Goal: Task Accomplishment & Management: Manage account settings

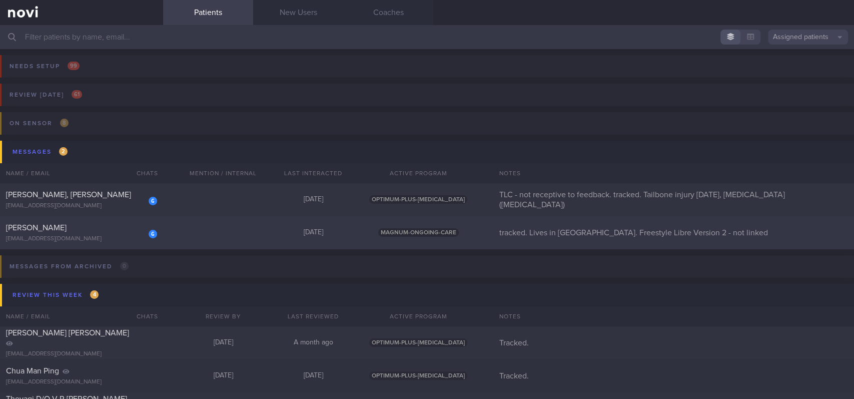
click at [187, 234] on div "6 [PERSON_NAME] [EMAIL_ADDRESS][DOMAIN_NAME] [DATE] MAGNUM-ONGOING-CARE tracked…" at bounding box center [427, 232] width 854 height 33
select select "8"
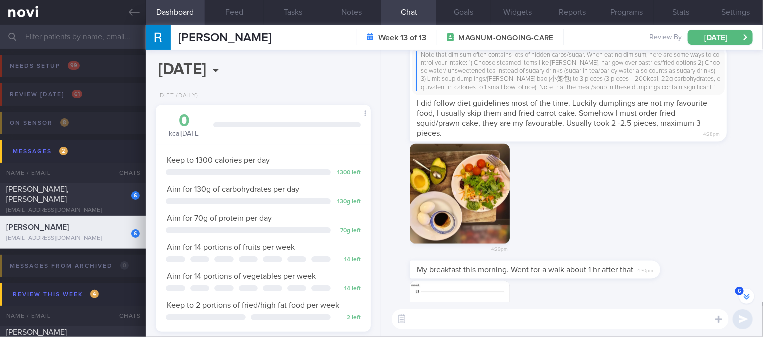
scroll to position [500461, 500382]
click at [507, 322] on textarea at bounding box center [559, 320] width 337 height 20
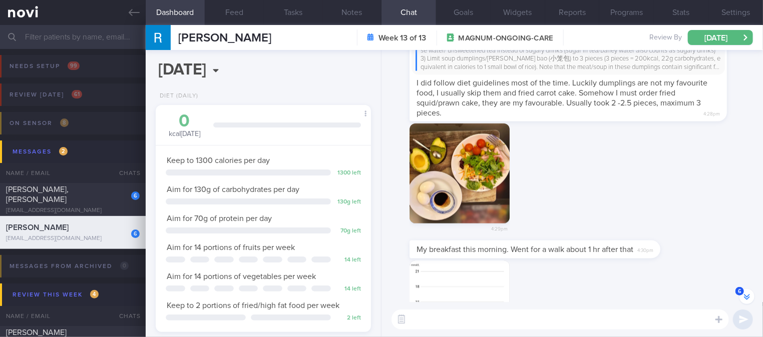
scroll to position [-1670, 0]
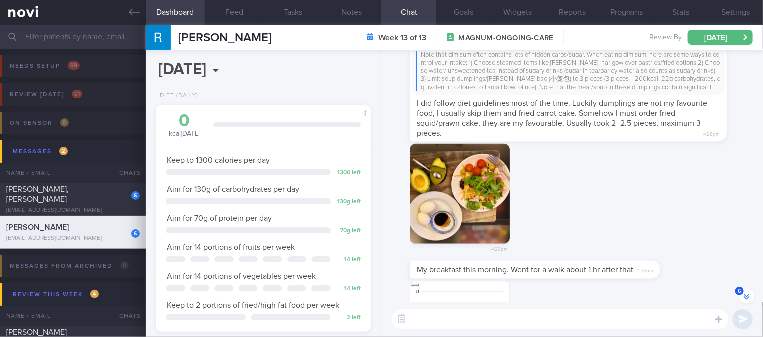
click at [488, 210] on button "button" at bounding box center [459, 194] width 100 height 100
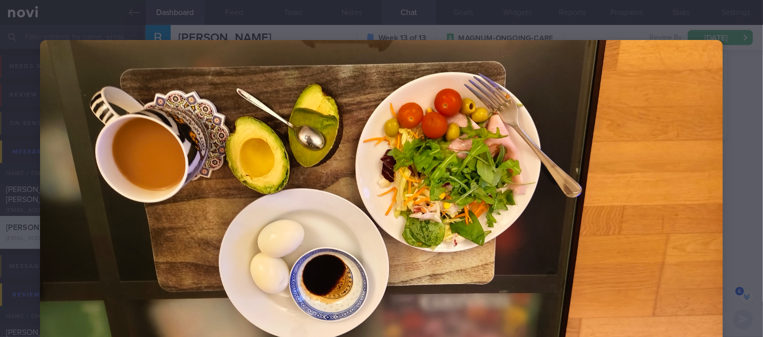
click at [611, 232] on img at bounding box center [381, 195] width 683 height 311
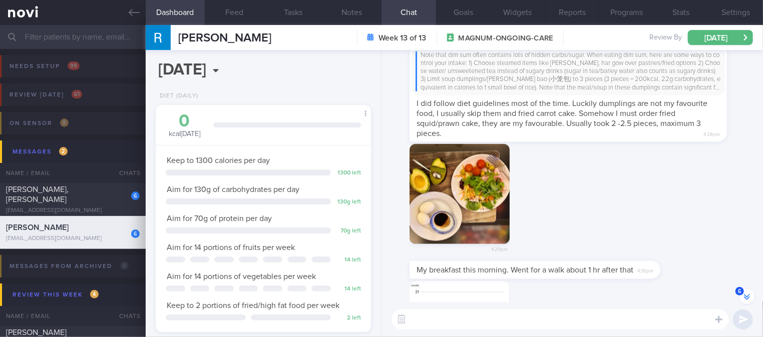
click at [521, 322] on textarea at bounding box center [559, 320] width 337 height 20
type textarea "b"
click at [469, 197] on button "button" at bounding box center [459, 194] width 100 height 100
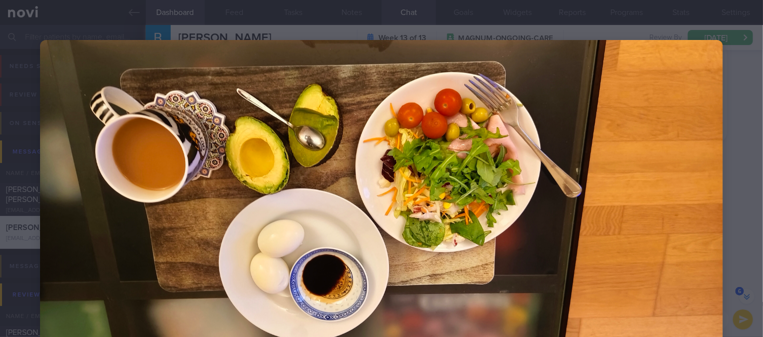
click at [721, 164] on div at bounding box center [381, 195] width 763 height 391
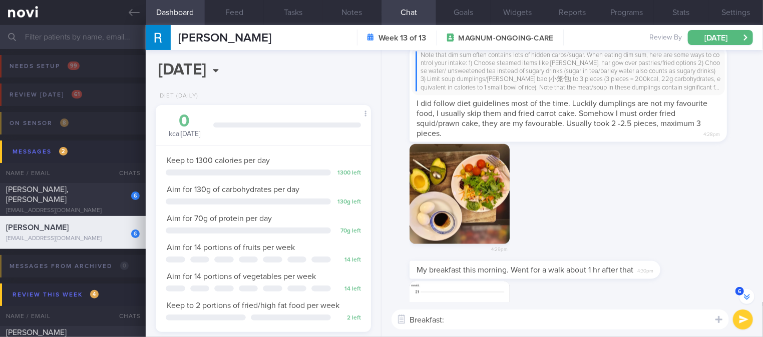
click at [495, 311] on textarea "Breakfast:" at bounding box center [559, 320] width 337 height 20
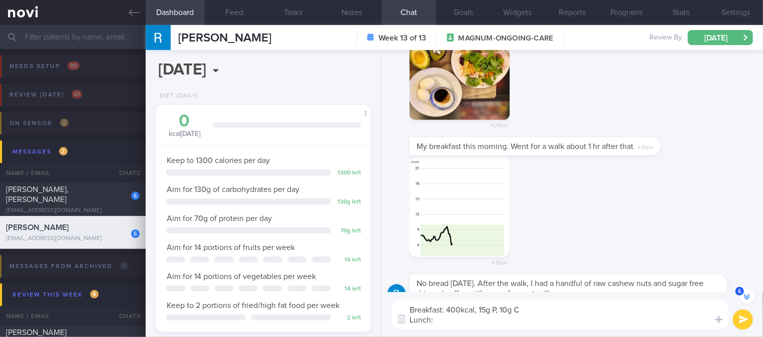
scroll to position [-1413, 0]
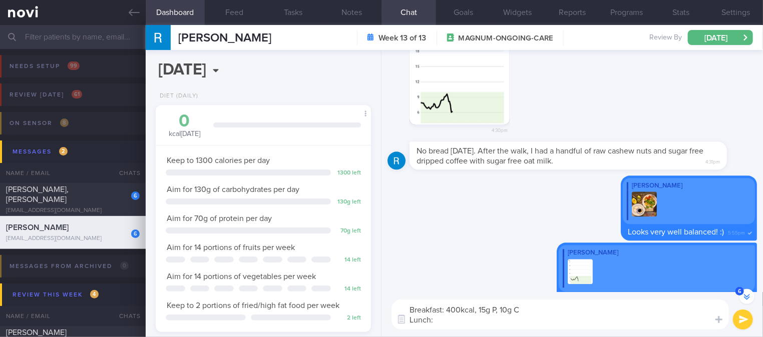
click at [411, 311] on textarea "Breakfast: 400kcal, 15g P, 10g C Lunch:" at bounding box center [559, 315] width 337 height 30
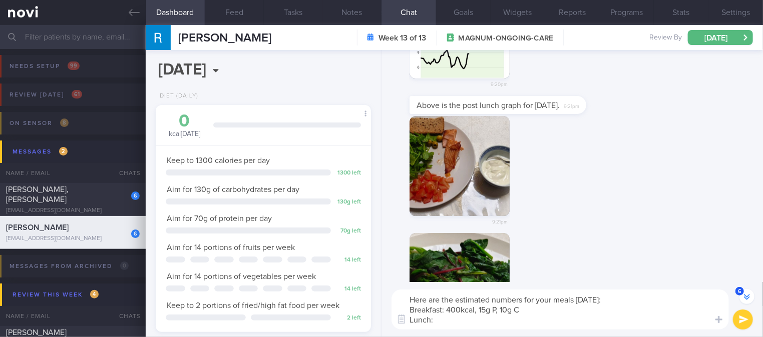
scroll to position [-648, 0]
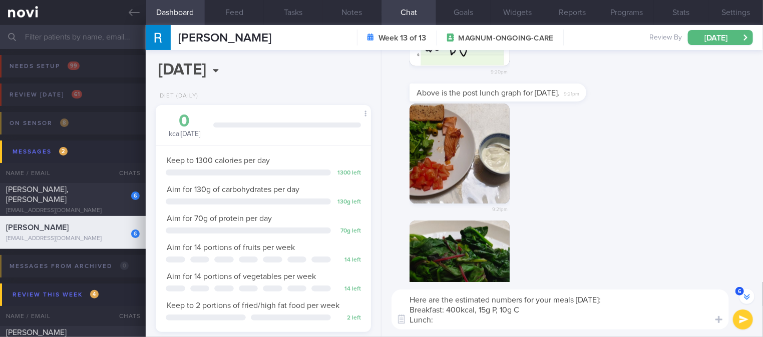
click at [455, 153] on button "button" at bounding box center [459, 154] width 100 height 100
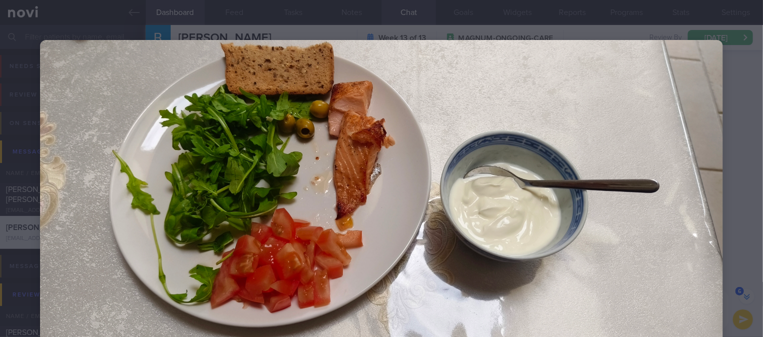
click at [730, 192] on div at bounding box center [381, 195] width 763 height 391
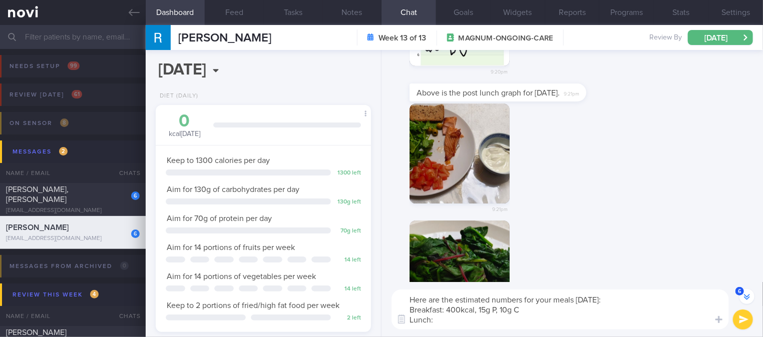
click at [496, 324] on textarea "Here are the estimated numbers for your meals [DATE]: Breakfast: 400kcal, 15g P…" at bounding box center [559, 310] width 337 height 40
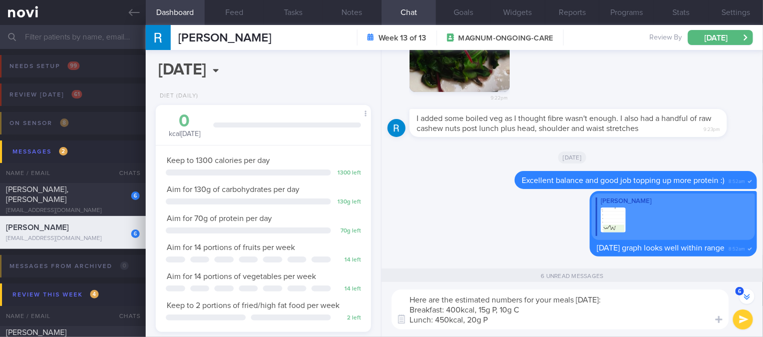
scroll to position [-524, 0]
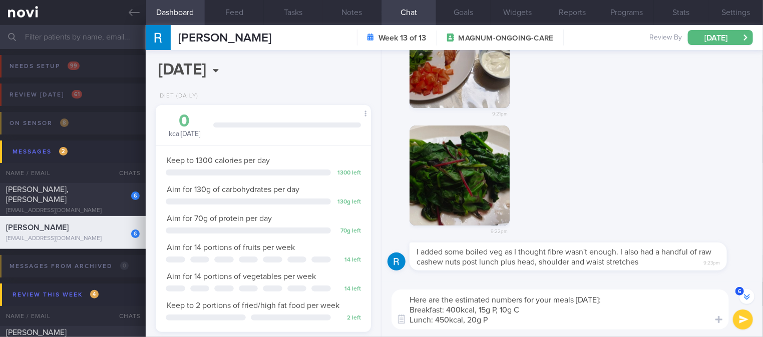
click at [477, 318] on textarea "Here are the estimated numbers for your meals [DATE]: Breakfast: 400kcal, 15g P…" at bounding box center [559, 310] width 337 height 40
click at [445, 321] on textarea "Here are the estimated numbers for your meals [DATE]: Breakfast: 400kcal, 15g P…" at bounding box center [559, 310] width 337 height 40
click at [505, 334] on div "Here are the estimated numbers for your meals [DATE]: Breakfast: 400kcal, 15g P…" at bounding box center [571, 309] width 381 height 55
click at [505, 321] on textarea "Here are the estimated numbers for your meals [DATE]: Breakfast: 400kcal, 15g P…" at bounding box center [559, 310] width 337 height 40
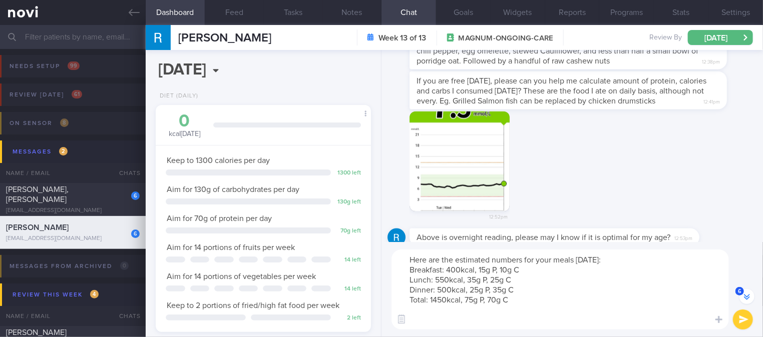
scroll to position [0, 0]
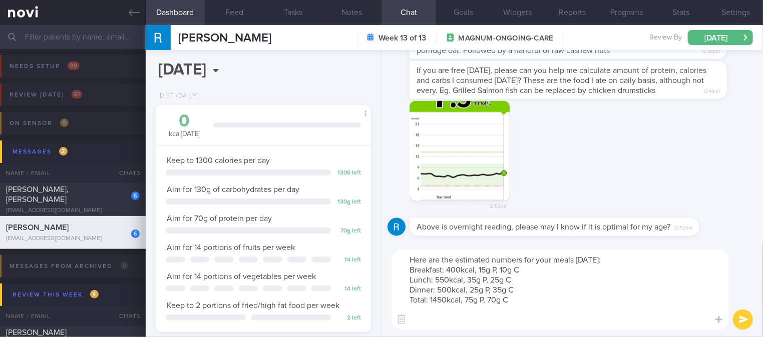
click at [498, 164] on button "button" at bounding box center [459, 151] width 100 height 100
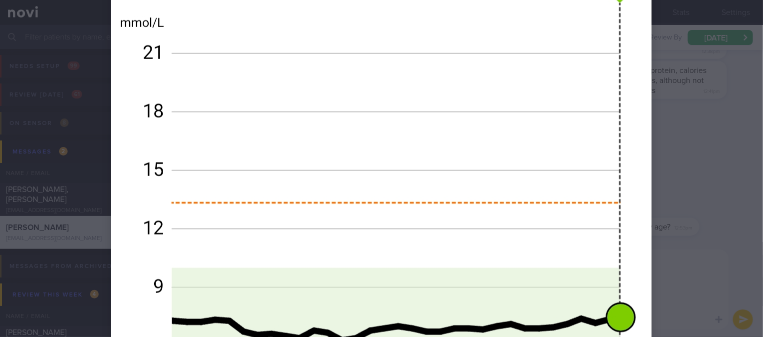
scroll to position [667, 0]
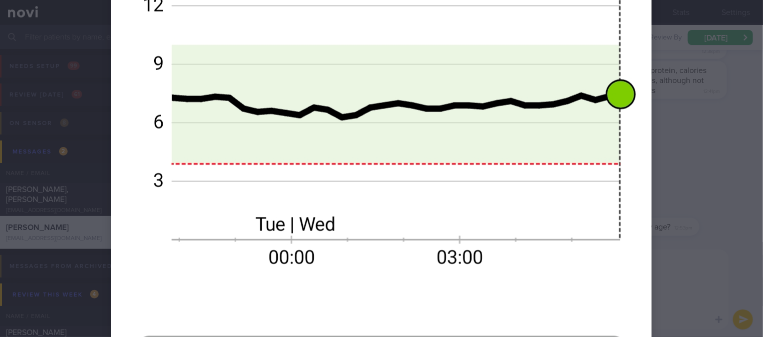
click at [687, 165] on div at bounding box center [381, 168] width 763 height 337
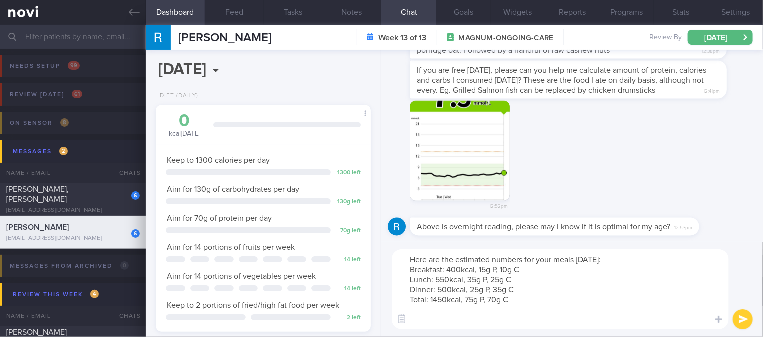
click at [498, 324] on textarea "Here are the estimated numbers for your meals [DATE]: Breakfast: 400kcal, 15g P…" at bounding box center [559, 290] width 337 height 80
click at [502, 320] on textarea "Here are the estimated numbers for your meals [DATE]: Breakfast: 400kcal, 15g P…" at bounding box center [559, 290] width 337 height 80
click at [503, 316] on textarea "Here are the estimated numbers for your meals [DATE]: Breakfast: 400kcal, 15g P…" at bounding box center [559, 290] width 337 height 80
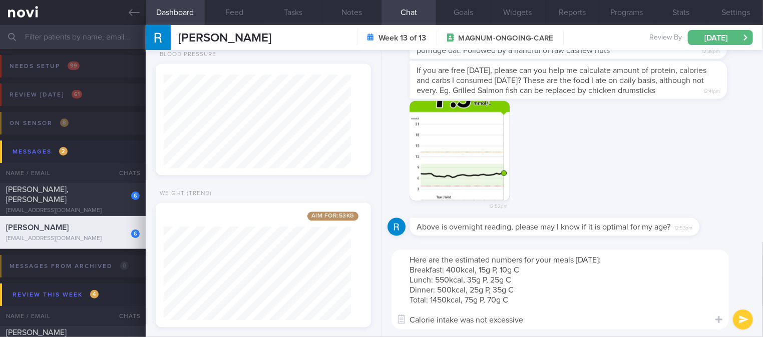
scroll to position [985, 0]
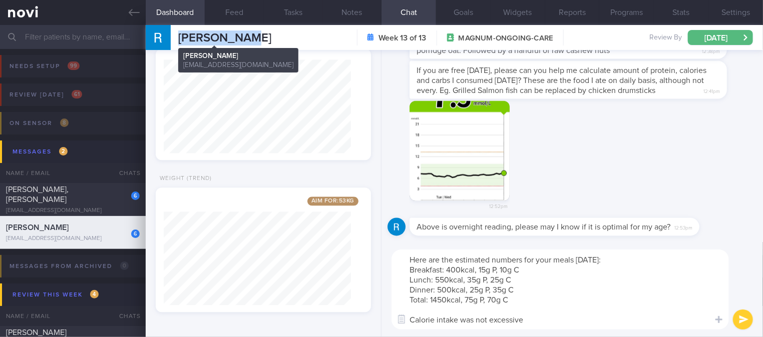
drag, startPoint x: 260, startPoint y: 44, endPoint x: 181, endPoint y: 38, distance: 79.3
click at [181, 38] on div "[PERSON_NAME] [PERSON_NAME] [PERSON_NAME][EMAIL_ADDRESS][DOMAIN_NAME] Week 13 o…" at bounding box center [454, 37] width 617 height 25
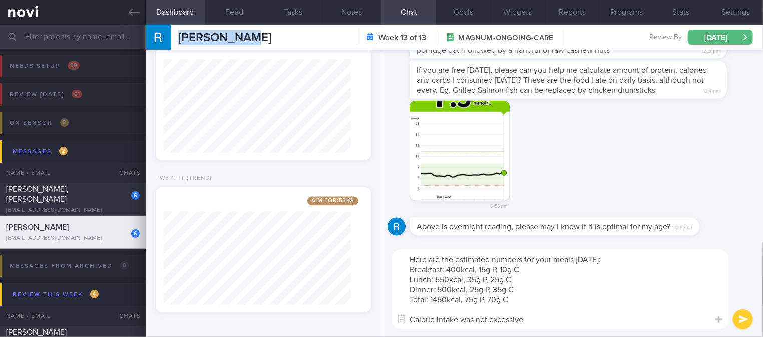
copy span "[PERSON_NAME]"
click at [533, 312] on textarea "Here are the estimated numbers for your meals [DATE]: Breakfast: 400kcal, 15g P…" at bounding box center [559, 290] width 337 height 80
drag, startPoint x: 545, startPoint y: 316, endPoint x: 477, endPoint y: 316, distance: 68.1
click at [477, 316] on textarea "Here are the estimated numbers for your meals [DATE]: Breakfast: 400kcal, 15g P…" at bounding box center [559, 290] width 337 height 80
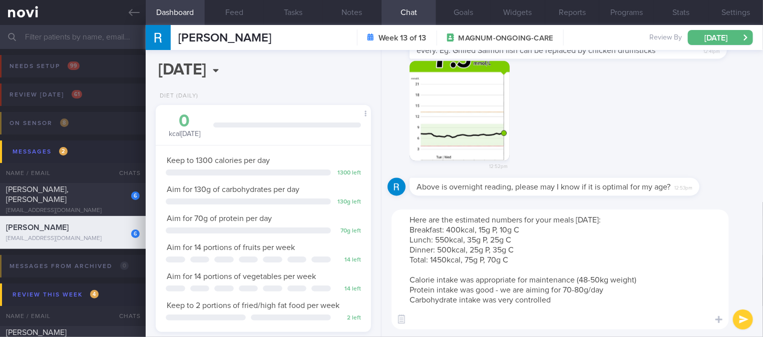
scroll to position [0, 0]
type textarea "Here are the estimated numbers for your meals [DATE]: Breakfast: 400kcal, 15g P…"
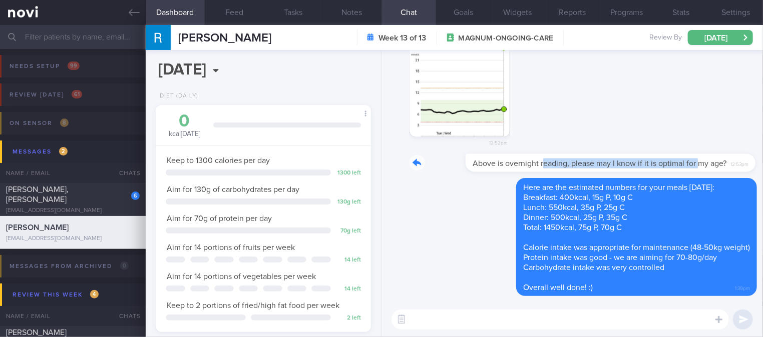
drag, startPoint x: 486, startPoint y: 167, endPoint x: 645, endPoint y: 162, distance: 159.3
click at [645, 162] on div "Above is overnight reading, please may I know if it is optimal for my age? 12:5…" at bounding box center [569, 163] width 320 height 18
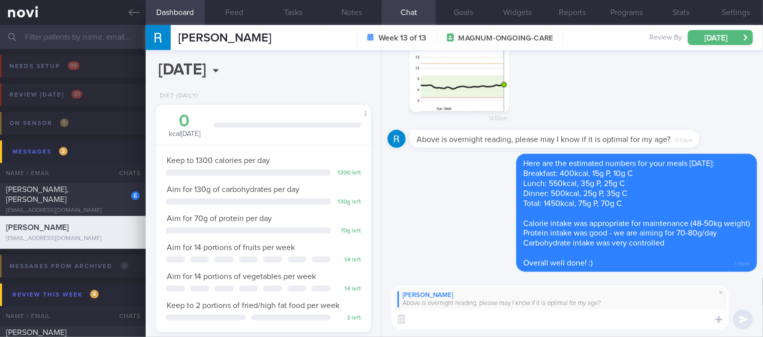
click at [465, 102] on button "button" at bounding box center [459, 63] width 100 height 100
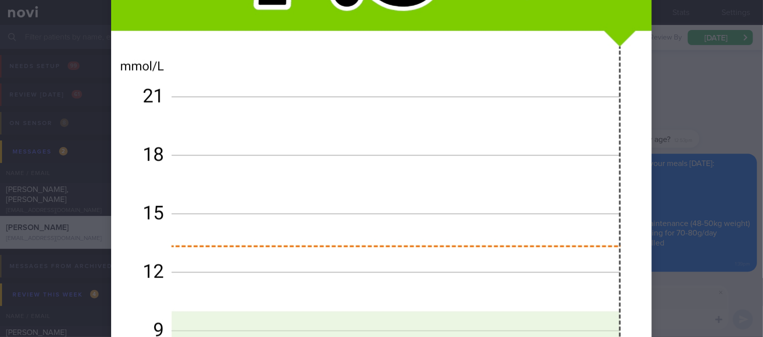
scroll to position [200, 0]
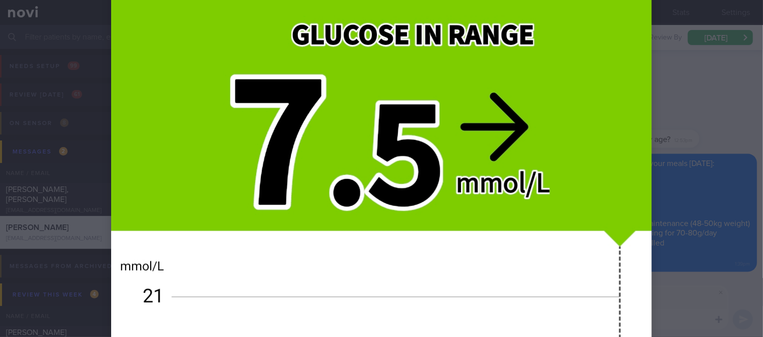
drag, startPoint x: 660, startPoint y: 178, endPoint x: 635, endPoint y: 203, distance: 35.0
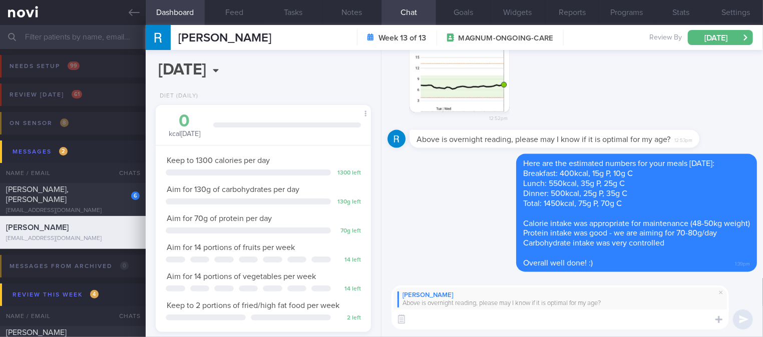
click at [480, 329] on textarea at bounding box center [559, 320] width 337 height 20
type textarea "7.5 is a little higher than what we would like to see"
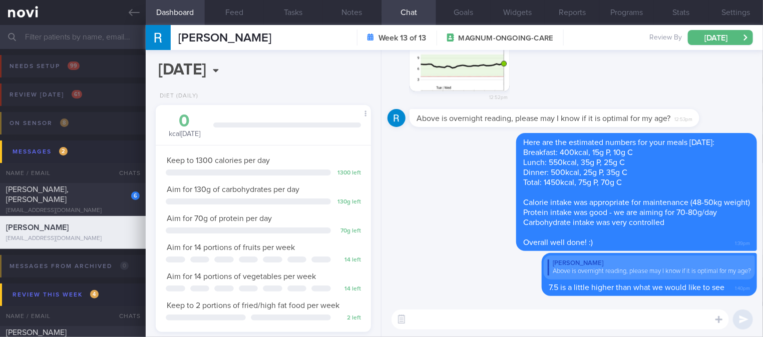
paste textarea "For diabetic individuals, fasting (before meals) glucose should be within 4-7mm…"
type textarea "For diabetic individuals, fasting (before meals) glucose should be within 4-7mm…"
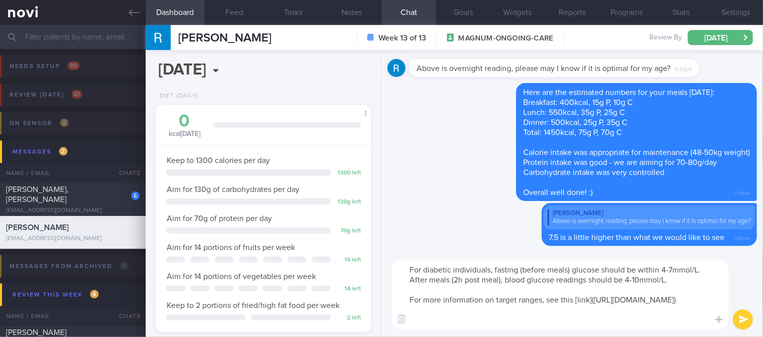
scroll to position [0, 0]
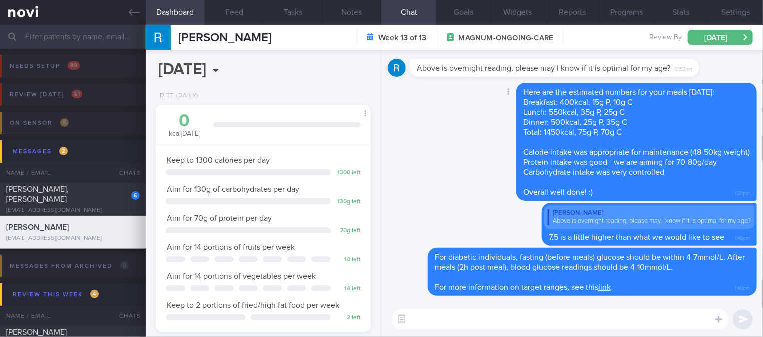
click at [423, 181] on div "Delete Here are the estimated numbers for your meals [DATE]: Breakfast: 400kcal…" at bounding box center [571, 143] width 369 height 120
click at [441, 196] on div "Delete Here are the estimated numbers for your meals [DATE]: Breakfast: 400kcal…" at bounding box center [571, 143] width 369 height 120
click at [439, 178] on div "Delete Here are the estimated numbers for your meals [DATE]: Breakfast: 400kcal…" at bounding box center [571, 143] width 369 height 120
click at [135, 18] on link at bounding box center [73, 12] width 146 height 25
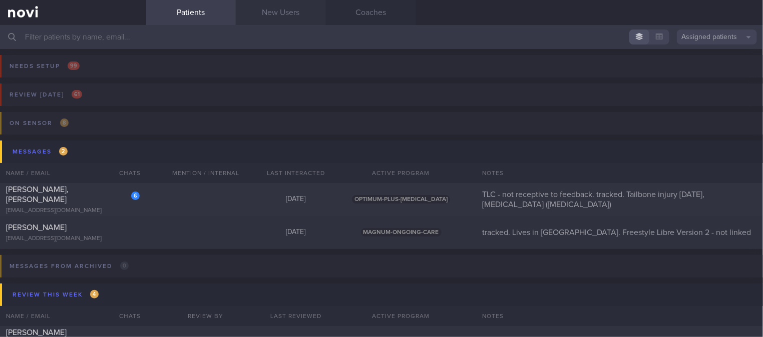
click at [291, 15] on link "New Users" at bounding box center [281, 12] width 90 height 25
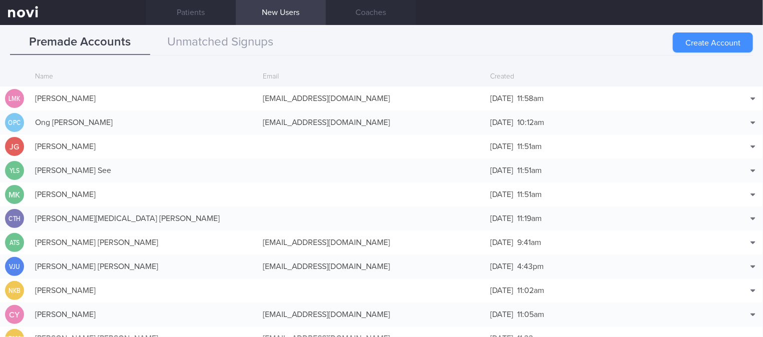
click at [735, 38] on button "Create Account" at bounding box center [713, 43] width 80 height 20
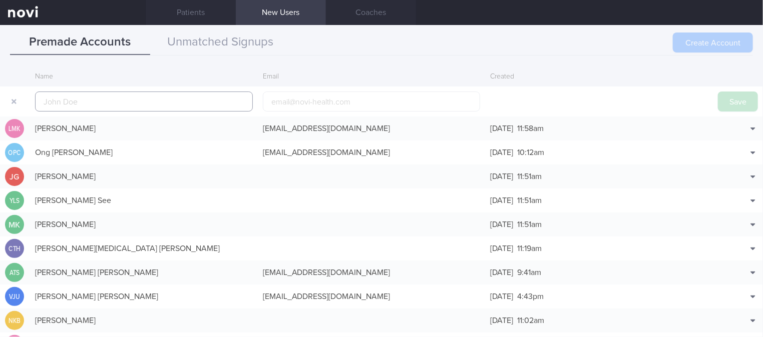
scroll to position [24, 0]
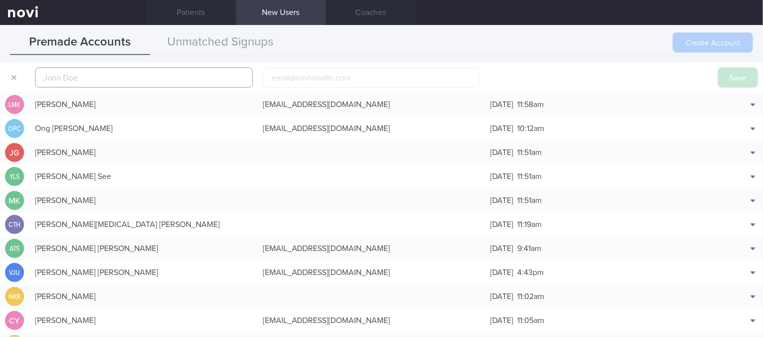
click at [133, 78] on input "text" at bounding box center [144, 78] width 218 height 20
paste input "[PERSON_NAME] [PERSON_NAME]"
type input "[PERSON_NAME] [PERSON_NAME]"
click at [718, 71] on button "Save" at bounding box center [738, 78] width 40 height 20
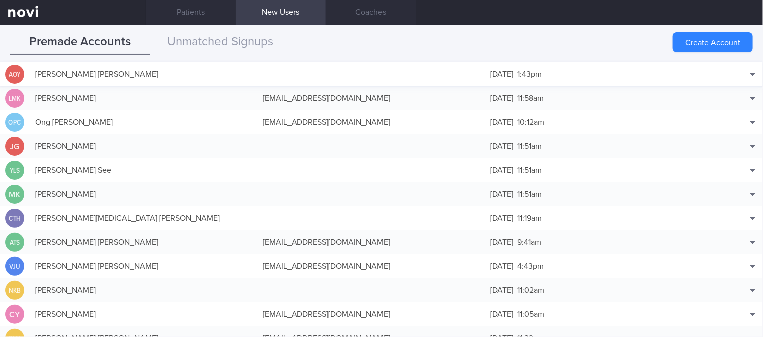
click at [314, 77] on div at bounding box center [372, 75] width 228 height 10
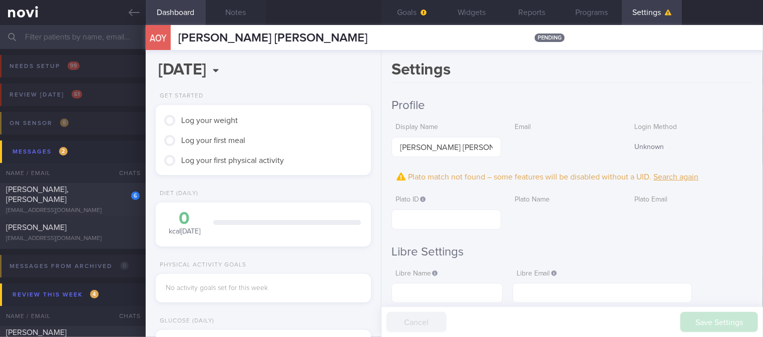
scroll to position [96, 191]
click at [259, 13] on button "Notes" at bounding box center [236, 12] width 60 height 25
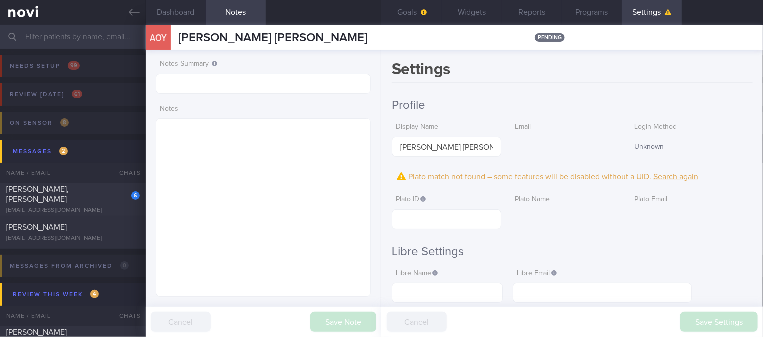
click at [233, 63] on label "Notes Summary" at bounding box center [263, 64] width 207 height 9
click at [214, 86] on input "text" at bounding box center [263, 84] width 215 height 20
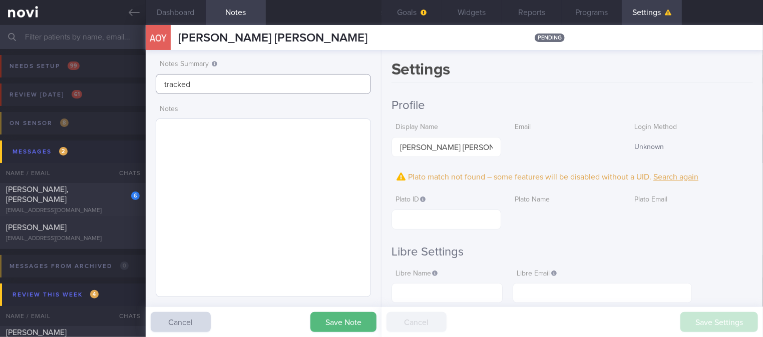
type input "tracked"
click at [301, 228] on textarea at bounding box center [263, 208] width 215 height 179
click at [345, 316] on button "Save Note" at bounding box center [343, 322] width 66 height 20
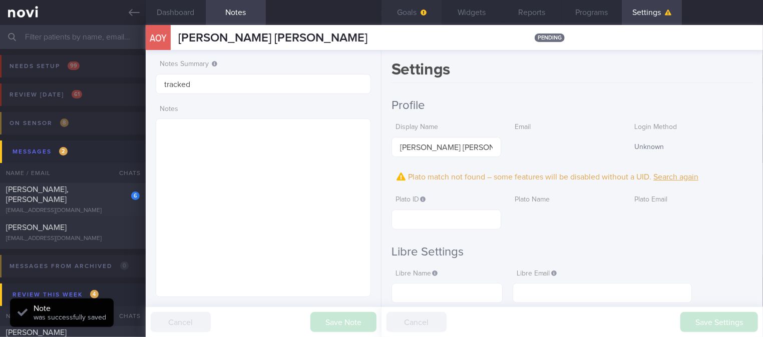
click at [421, 16] on span "button" at bounding box center [422, 13] width 8 height 8
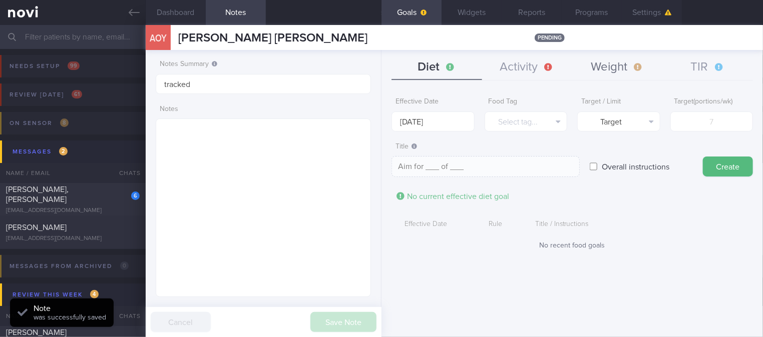
click at [621, 69] on button "Weight" at bounding box center [617, 67] width 90 height 25
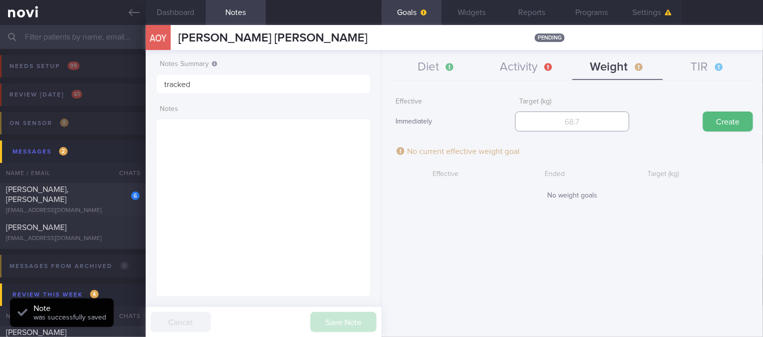
click at [610, 123] on input "number" at bounding box center [572, 122] width 114 height 20
type input "60"
click at [738, 123] on button "Create" at bounding box center [728, 122] width 50 height 20
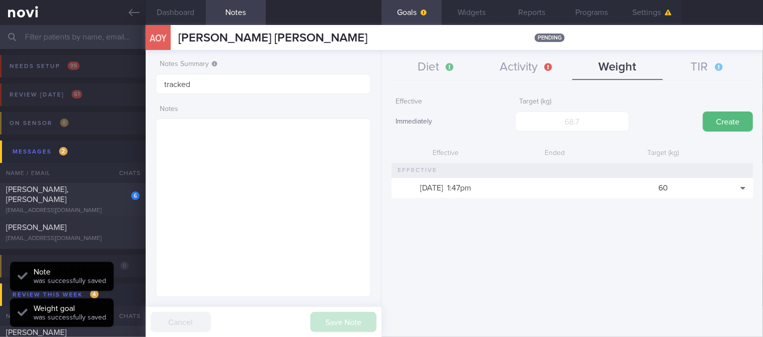
scroll to position [108, 187]
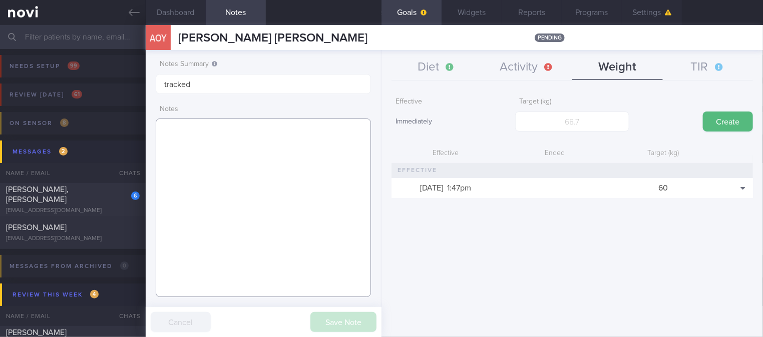
click at [281, 161] on textarea at bounding box center [263, 208] width 215 height 179
paste textarea "[MEDICAL_DATA] Hepatic [MEDICAL_DATA]"
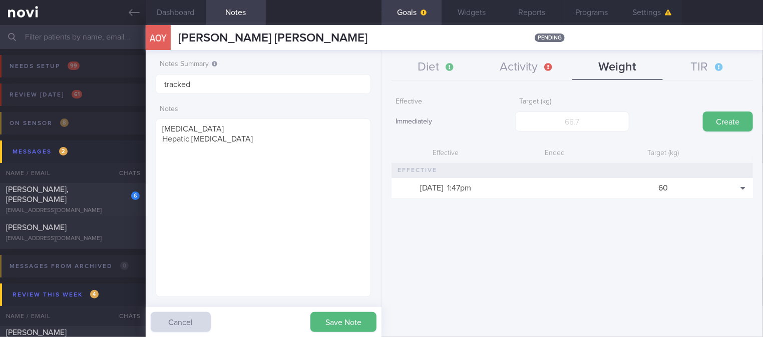
click at [339, 311] on div "Save Note Cancel" at bounding box center [264, 322] width 236 height 30
click at [339, 325] on button "Save Note" at bounding box center [343, 322] width 66 height 20
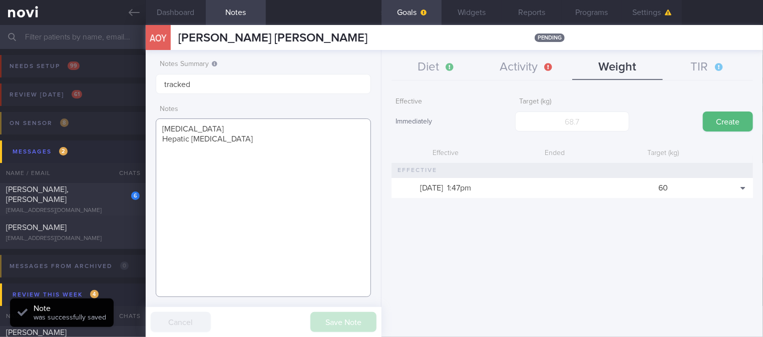
click at [200, 130] on textarea "[MEDICAL_DATA] Hepatic [MEDICAL_DATA]" at bounding box center [263, 208] width 215 height 179
click at [160, 130] on textarea "[MEDICAL_DATA] Hepatic [MEDICAL_DATA]" at bounding box center [263, 208] width 215 height 179
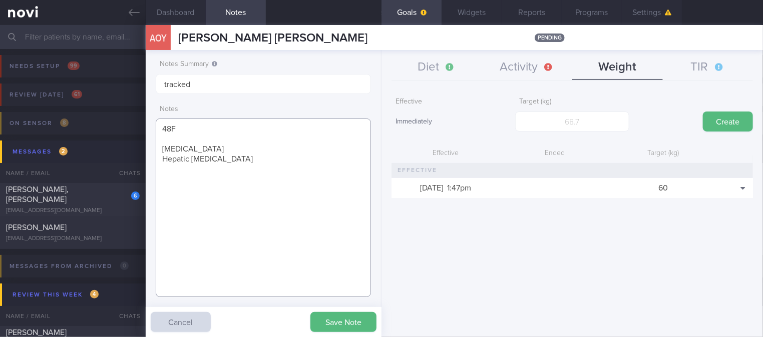
click at [252, 203] on textarea "48F [MEDICAL_DATA] Hepatic [MEDICAL_DATA]" at bounding box center [263, 208] width 215 height 179
click at [252, 161] on textarea "48F [MEDICAL_DATA] Hepatic [MEDICAL_DATA] sedentary" at bounding box center [263, 208] width 215 height 179
click at [265, 171] on textarea "48F [MEDICAL_DATA] Hepatic [MEDICAL_DATA] [GEOGRAPHIC_DATA] sedentary" at bounding box center [263, 208] width 215 height 179
paste textarea "[MEDICAL_DATA] 10mg ON"
drag, startPoint x: 240, startPoint y: 226, endPoint x: 158, endPoint y: 103, distance: 148.0
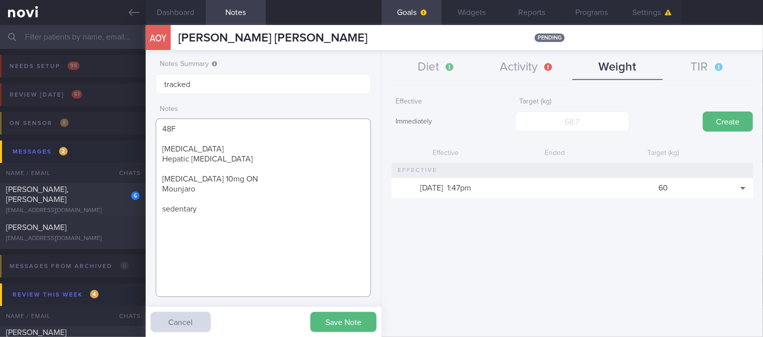
click at [158, 103] on div "Notes 48F [MEDICAL_DATA] Hepatic [MEDICAL_DATA] [MEDICAL_DATA] 10mg ON Mounjaro…" at bounding box center [263, 199] width 215 height 198
type textarea "48F [MEDICAL_DATA] Hepatic [MEDICAL_DATA] [MEDICAL_DATA] 10mg ON Mounjaro seden…"
click at [360, 322] on button "Save Note" at bounding box center [343, 322] width 66 height 20
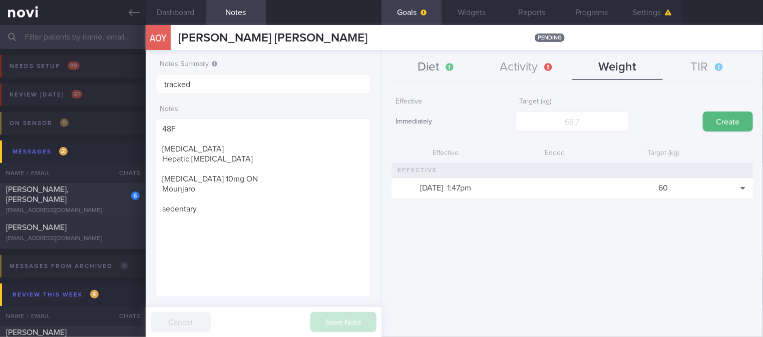
click at [448, 69] on button "Diet" at bounding box center [436, 67] width 90 height 25
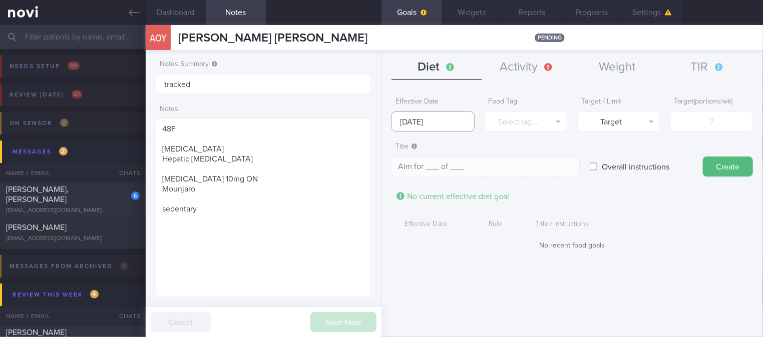
click at [446, 112] on input "[DATE]" at bounding box center [432, 122] width 83 height 20
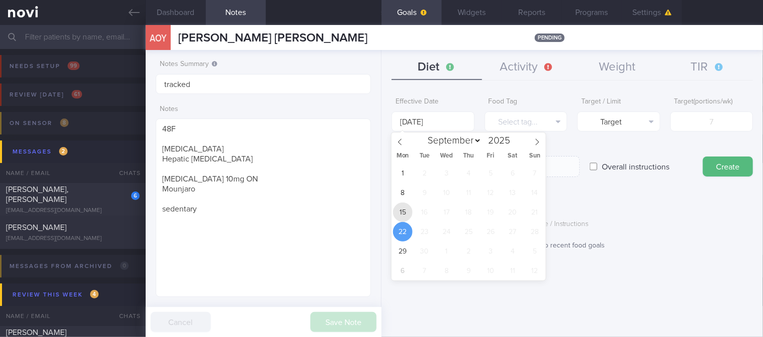
click at [401, 206] on span "15" at bounding box center [403, 213] width 20 height 20
type input "[DATE]"
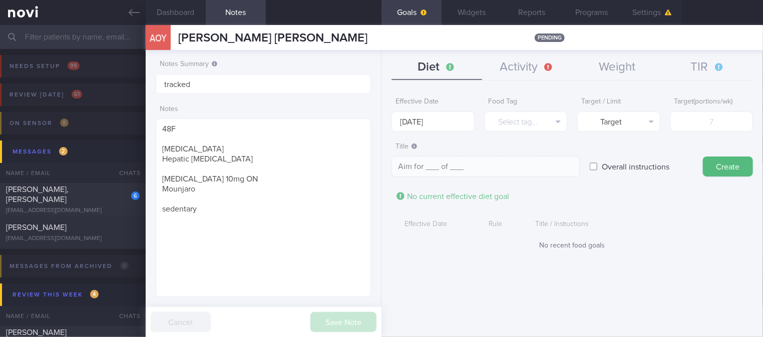
click at [557, 110] on div "Food Tag Select tag... Select tag... Calories Carbs Protein Fat Alcohol Fried F…" at bounding box center [526, 112] width 83 height 39
click at [546, 127] on button "Select tag..." at bounding box center [526, 122] width 83 height 20
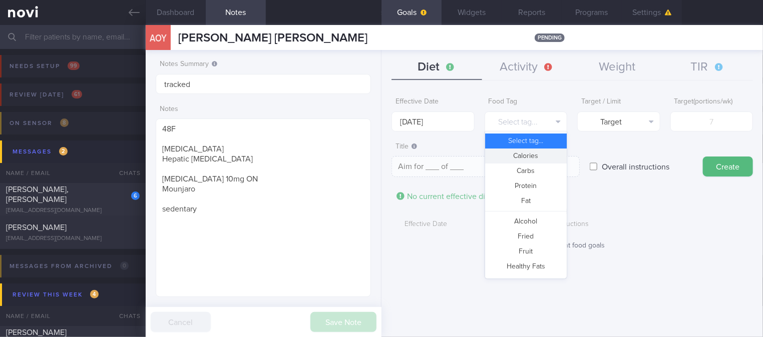
click at [535, 149] on button "Calories" at bounding box center [526, 156] width 82 height 15
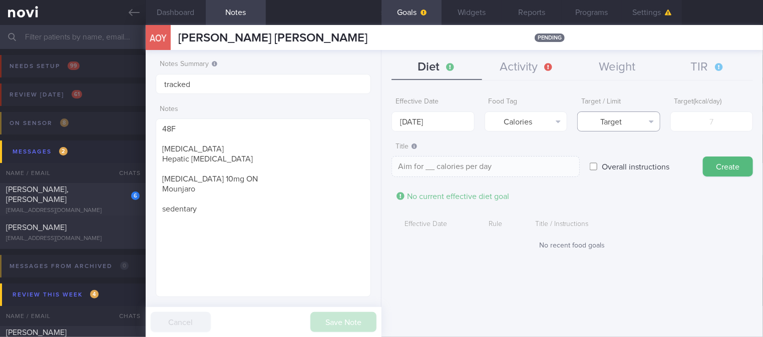
click at [601, 124] on button "Target" at bounding box center [618, 122] width 83 height 20
click at [612, 155] on button "Limit" at bounding box center [619, 156] width 82 height 15
type textarea "Keep to __ calories per day"
click at [729, 120] on input "number" at bounding box center [711, 122] width 83 height 20
type input "1"
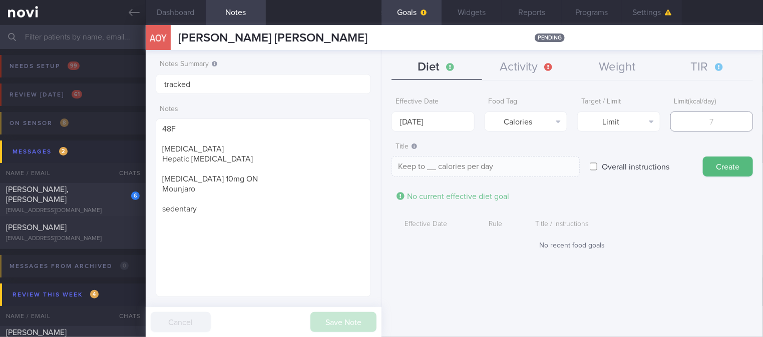
type textarea "Keep to 1 calories per day"
type input "13"
type textarea "Keep to 13 calories per day"
type input "130"
type textarea "Keep to 130 calories per day"
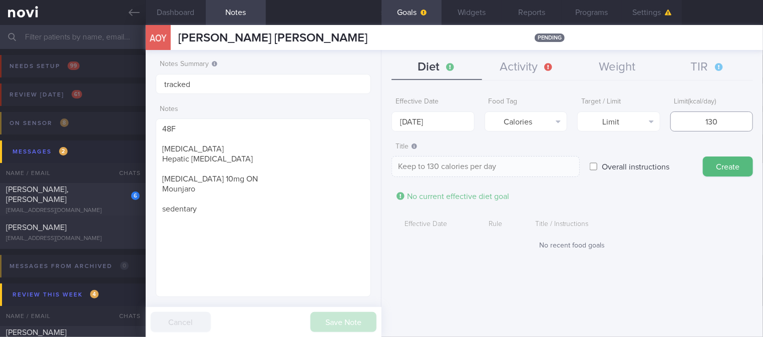
type input "1300"
type textarea "Keep to 1300 calories per day"
type input "1300"
click at [740, 161] on button "Create" at bounding box center [728, 167] width 50 height 20
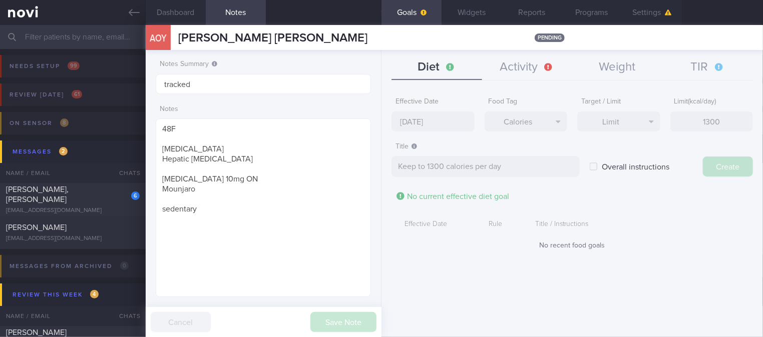
type input "[DATE]"
type textarea "Aim for ___ of ___"
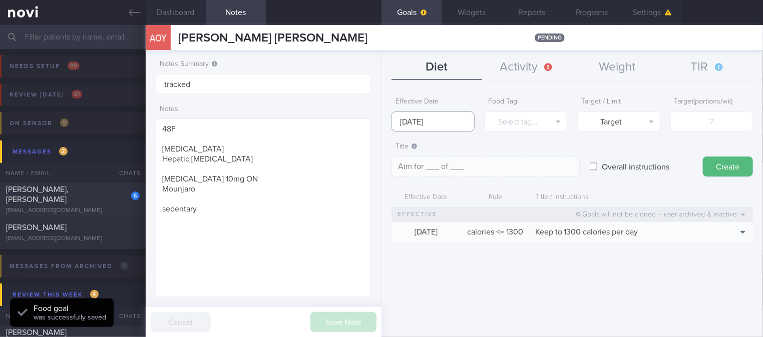
click at [450, 119] on input "[DATE]" at bounding box center [432, 122] width 83 height 20
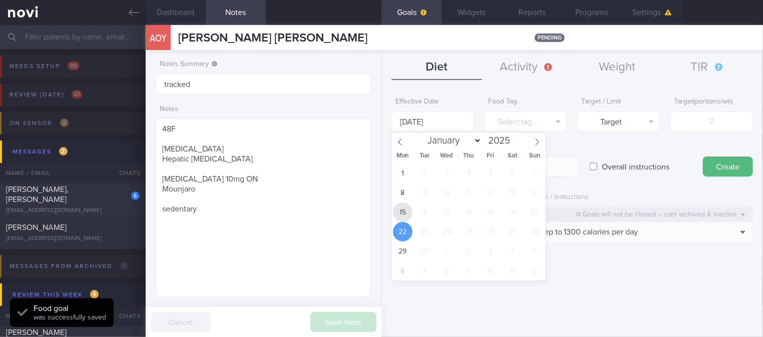
click at [402, 218] on span "15" at bounding box center [403, 213] width 20 height 20
type input "[DATE]"
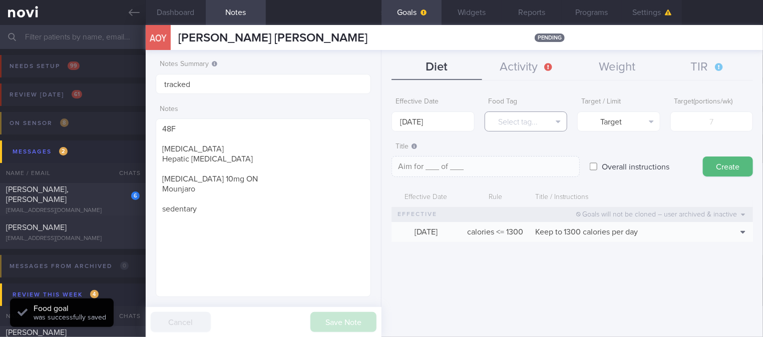
click at [548, 124] on button "Select tag..." at bounding box center [526, 122] width 83 height 20
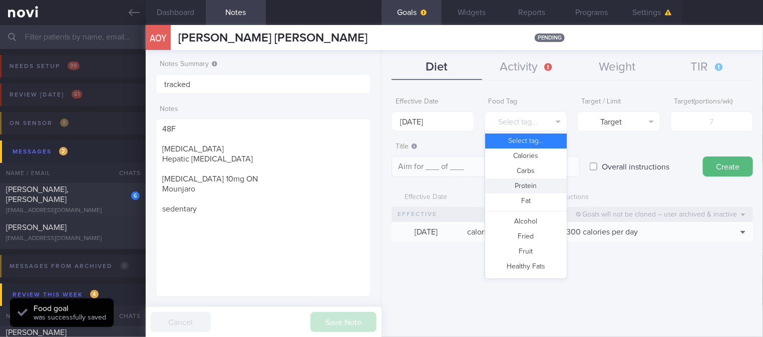
click at [532, 182] on button "Protein" at bounding box center [526, 186] width 82 height 15
type textarea "Aim for __g of protein per day"
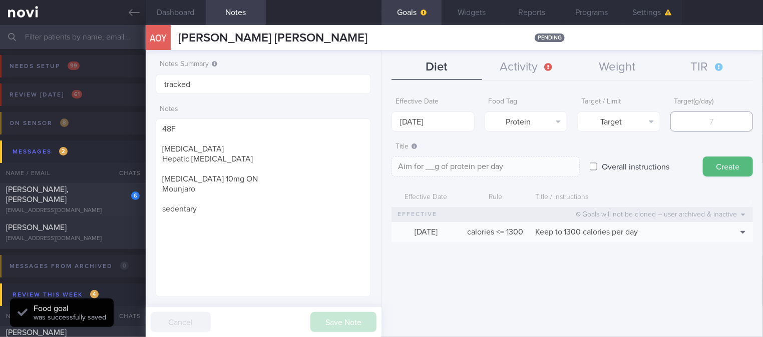
click at [729, 112] on input "number" at bounding box center [711, 122] width 83 height 20
type input "8"
type textarea "Aim for 8g of protein per day"
type input "80"
type textarea "Aim for 80g of protein per day"
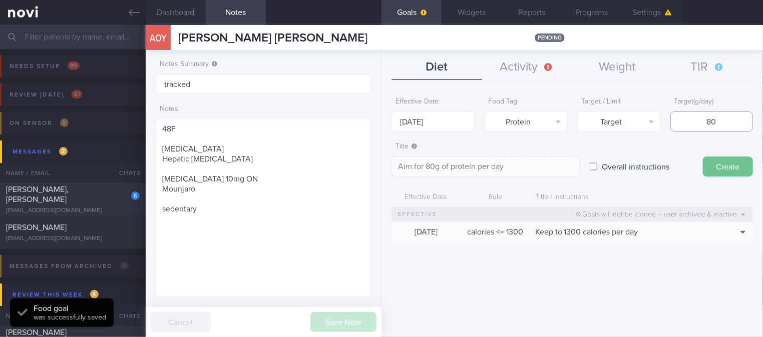
type input "80"
click at [723, 162] on button "Create" at bounding box center [728, 167] width 50 height 20
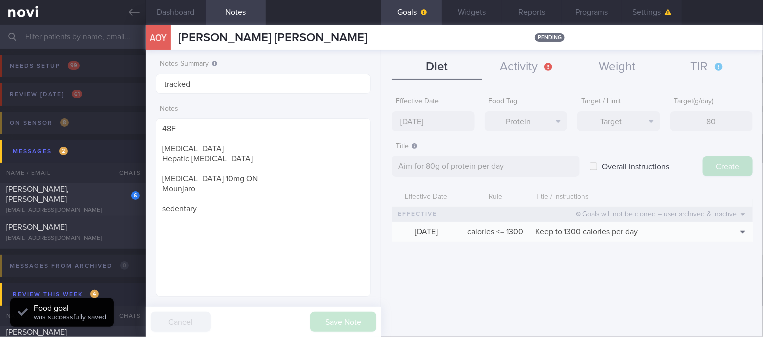
type input "[DATE]"
type textarea "Aim for ___ of ___"
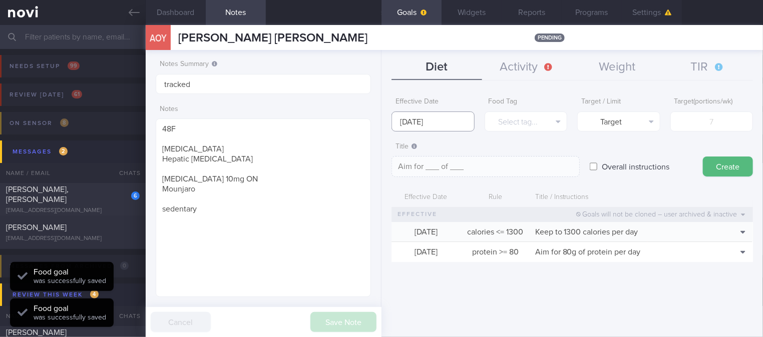
click at [466, 117] on input "[DATE]" at bounding box center [432, 122] width 83 height 20
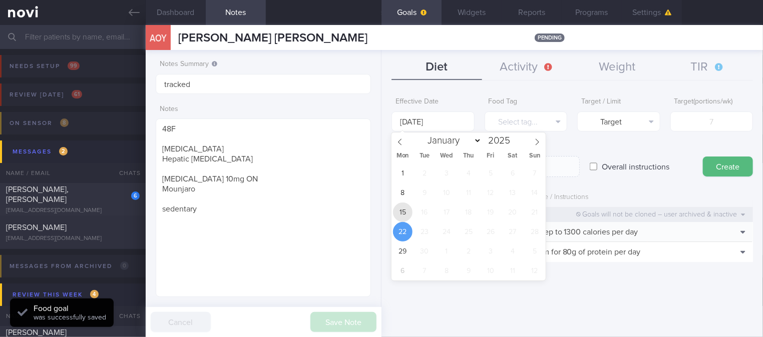
click at [406, 210] on span "15" at bounding box center [403, 213] width 20 height 20
type input "[DATE]"
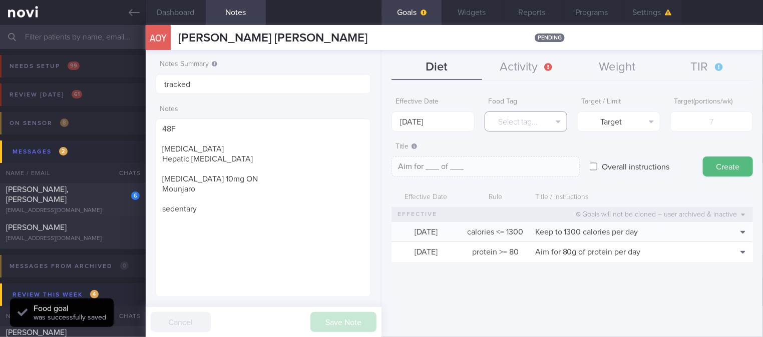
click at [555, 119] on button "Select tag..." at bounding box center [526, 122] width 83 height 20
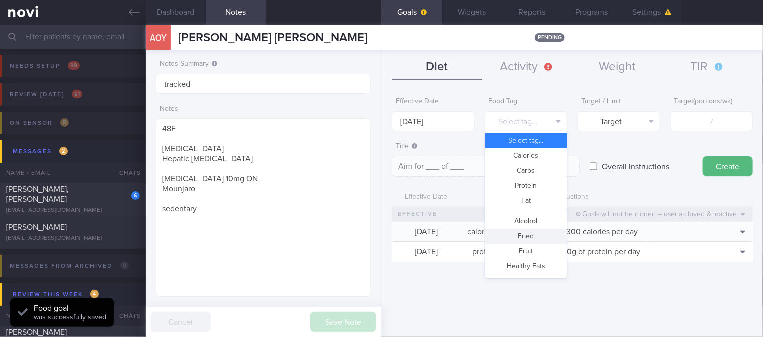
click at [542, 231] on button "Fried" at bounding box center [526, 236] width 82 height 15
type textarea "Aim for __ portions of fried food per week"
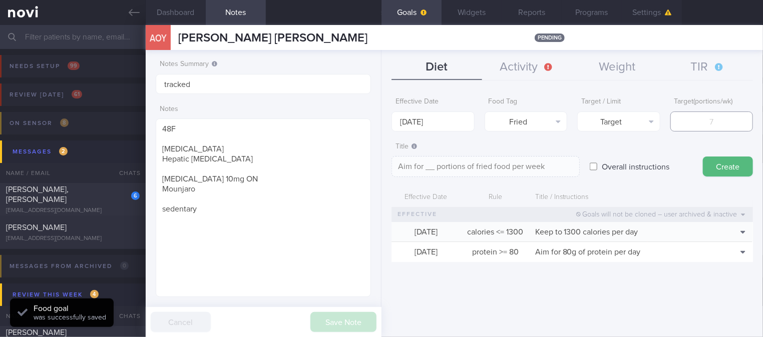
click at [716, 118] on input "number" at bounding box center [711, 122] width 83 height 20
type input "2"
type textarea "Aim for 2 portions of fried food per week"
type input "2"
click at [615, 121] on button "Target" at bounding box center [618, 122] width 83 height 20
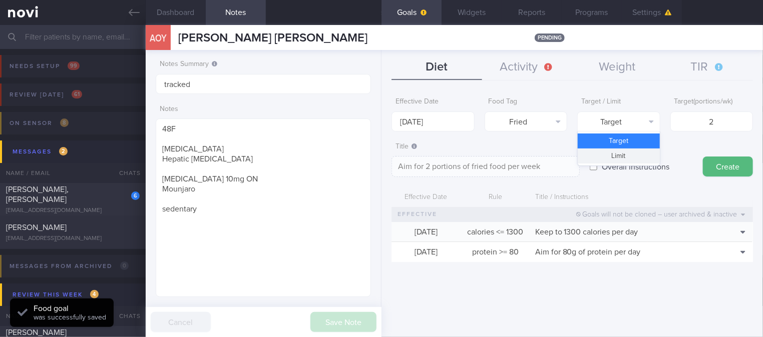
click at [602, 152] on button "Limit" at bounding box center [619, 156] width 82 height 15
click at [488, 165] on textarea "Keep to 2 portions of fried food per week" at bounding box center [485, 166] width 188 height 21
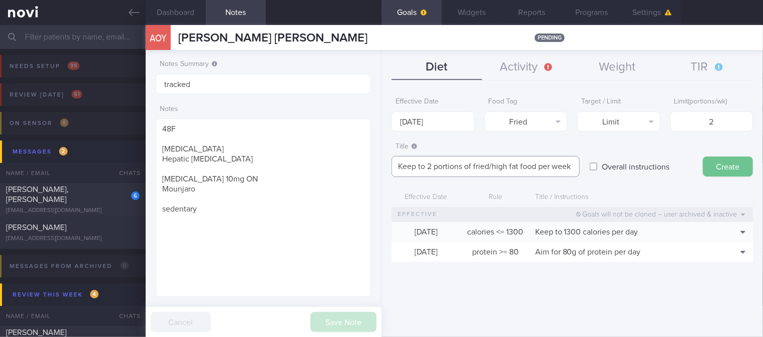
type textarea "Keep to 2 portions of fried/high fat food per week"
click at [726, 164] on button "Create" at bounding box center [728, 167] width 50 height 20
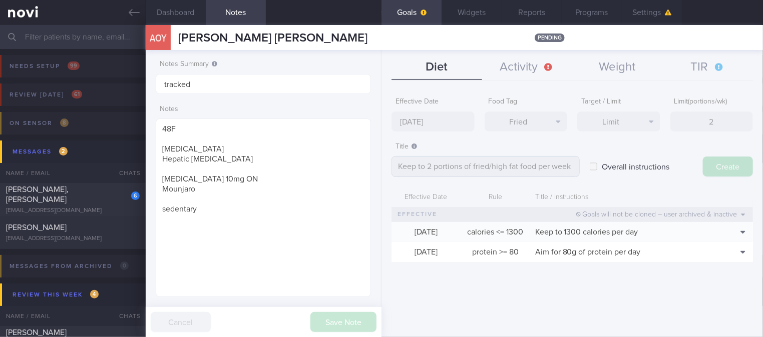
type input "[DATE]"
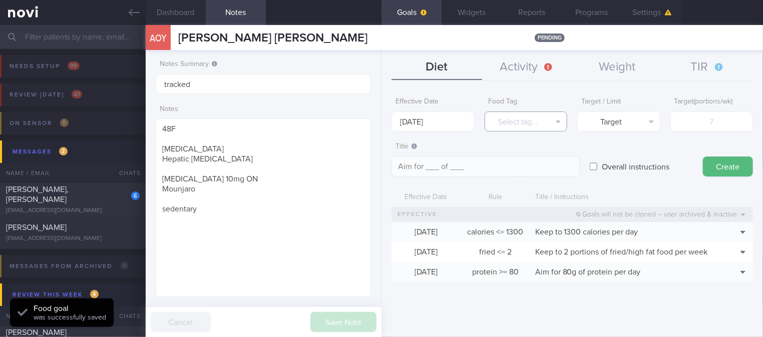
click at [539, 117] on button "Select tag..." at bounding box center [526, 122] width 83 height 20
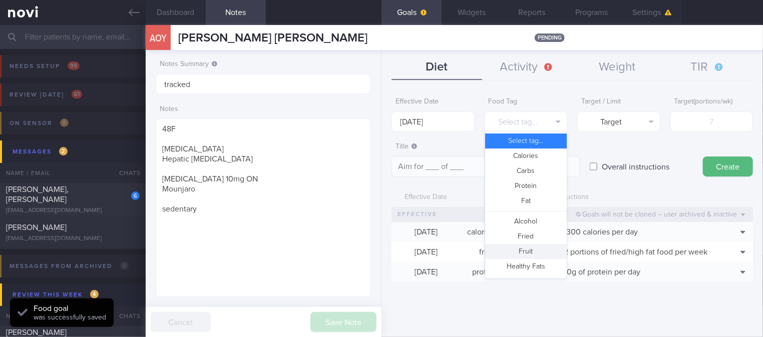
click at [526, 248] on button "Fruit" at bounding box center [526, 251] width 82 height 15
type textarea "Aim for __ portions of fruits per week"
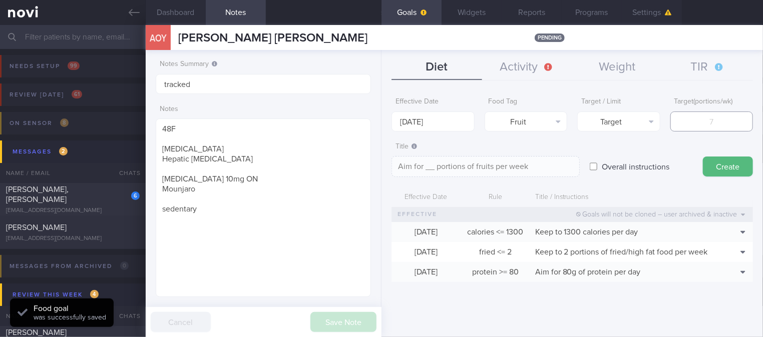
click at [700, 112] on input "number" at bounding box center [711, 122] width 83 height 20
type input "14"
type textarea "Aim for 14 portions of fruits per week"
type input "14"
click at [428, 126] on body "You are offline! Some functionality will be unavailable Patients New Users Coac…" at bounding box center [381, 168] width 763 height 337
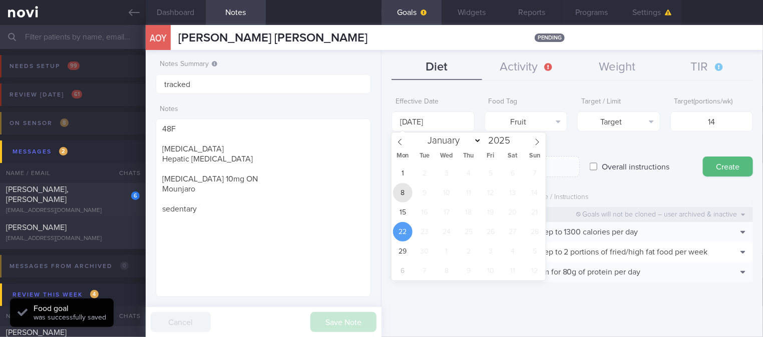
click at [404, 202] on span "8" at bounding box center [403, 193] width 20 height 20
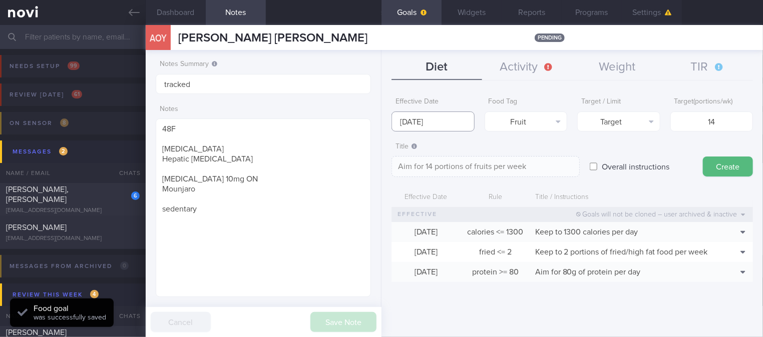
click at [435, 124] on input "[DATE]" at bounding box center [432, 122] width 83 height 20
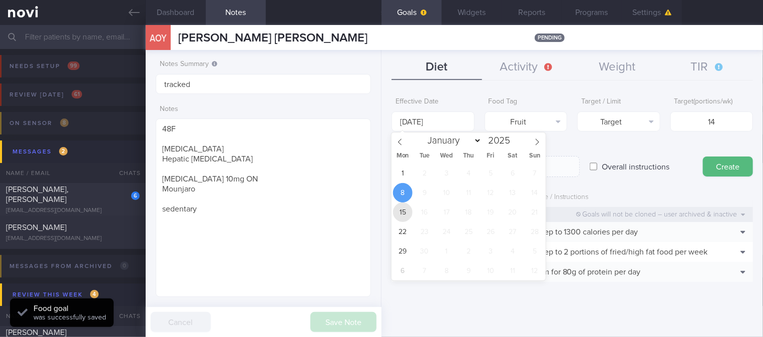
click at [402, 216] on span "15" at bounding box center [403, 213] width 20 height 20
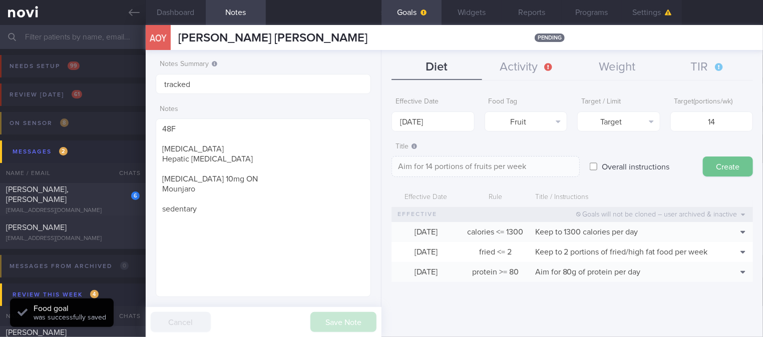
click at [717, 176] on button "Create" at bounding box center [728, 167] width 50 height 20
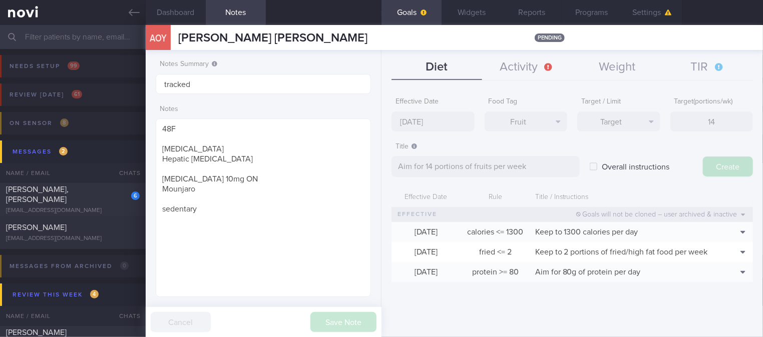
type input "[DATE]"
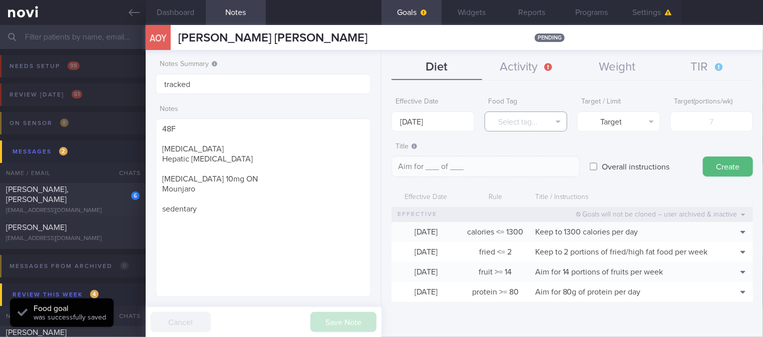
click at [556, 129] on button "Select tag..." at bounding box center [526, 122] width 83 height 20
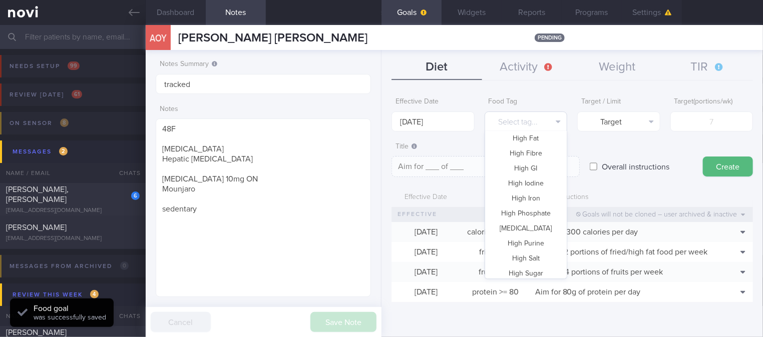
scroll to position [297, 0]
click at [538, 239] on button "Vegetable" at bounding box center [526, 239] width 82 height 15
type textarea "Aim for __ portions of vegetables per week"
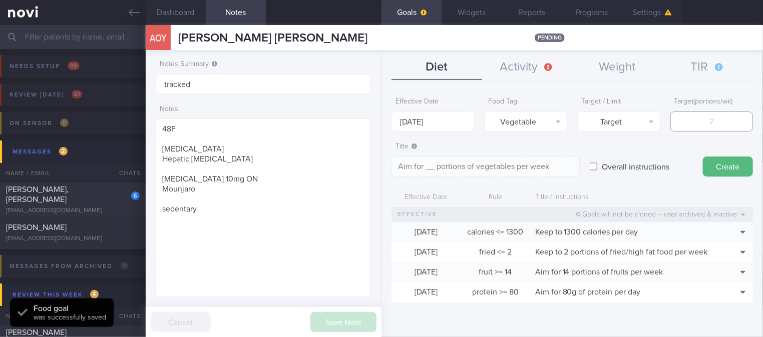
click at [697, 130] on input "number" at bounding box center [711, 122] width 83 height 20
type input "1"
type textarea "Aim for 1 portions of vegetables per week"
type input "14"
type textarea "Aim for 14 portions of vegetables per week"
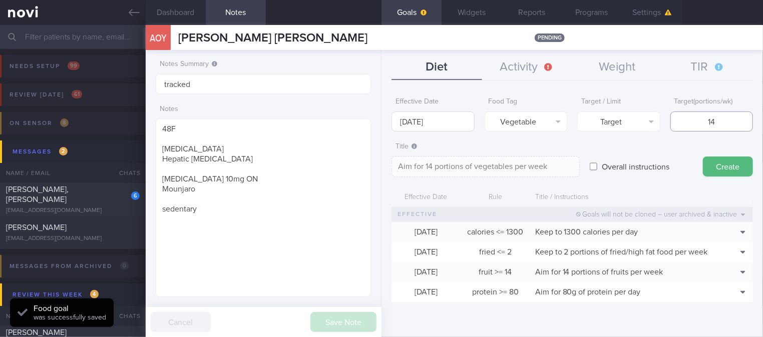
type input "14"
click at [454, 113] on input "[DATE]" at bounding box center [432, 122] width 83 height 20
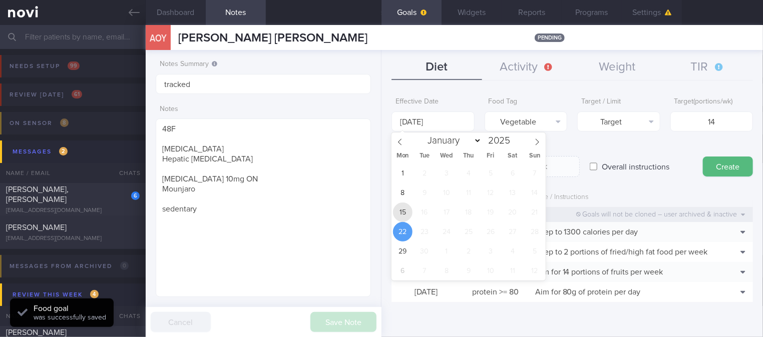
click at [398, 213] on span "15" at bounding box center [403, 213] width 20 height 20
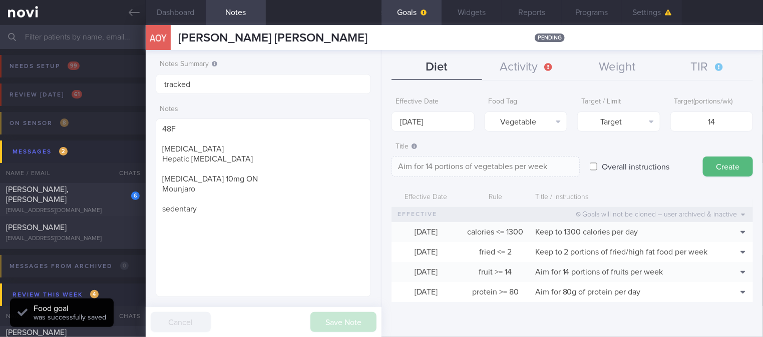
click at [728, 159] on button "Create" at bounding box center [728, 167] width 50 height 20
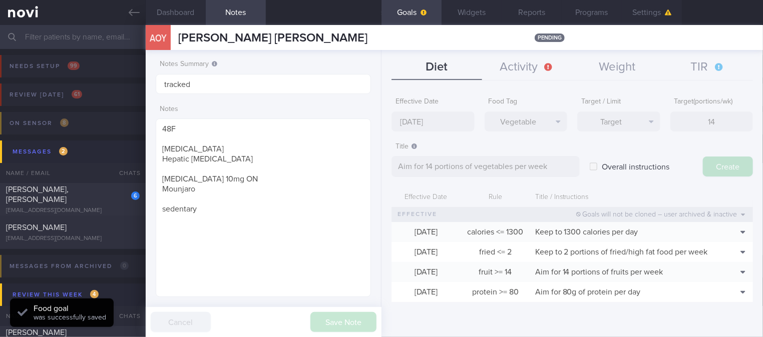
type input "[DATE]"
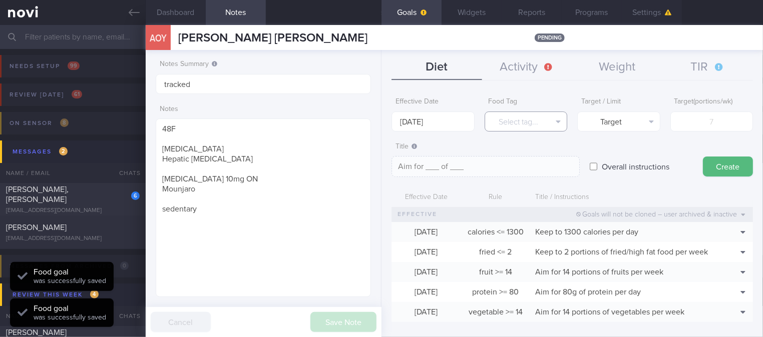
click at [528, 126] on button "Select tag..." at bounding box center [526, 122] width 83 height 20
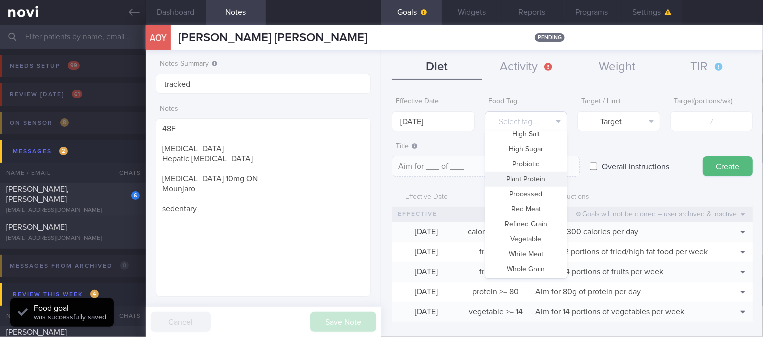
scroll to position [0, 0]
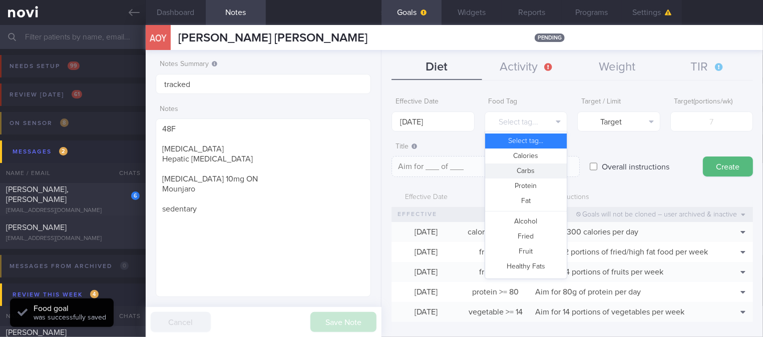
click at [532, 168] on button "Carbs" at bounding box center [526, 171] width 82 height 15
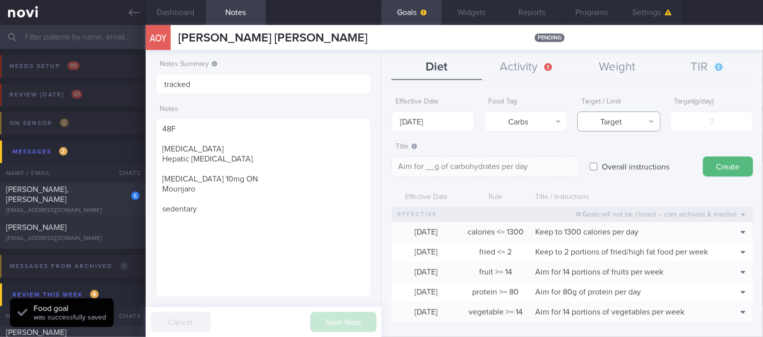
click at [607, 120] on button "Target" at bounding box center [618, 122] width 83 height 20
click at [617, 153] on button "Limit" at bounding box center [619, 156] width 82 height 15
type textarea "Keep to __g of carbohydrates per day"
click at [373, 121] on div "Notes Summary tracked Notes 48F [MEDICAL_DATA] Hepatic [MEDICAL_DATA] [MEDICAL_…" at bounding box center [264, 193] width 236 height 287
click at [412, 117] on input "[DATE]" at bounding box center [432, 122] width 83 height 20
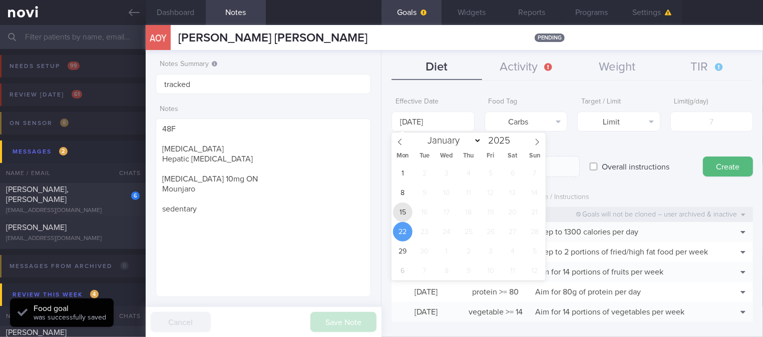
click at [405, 214] on span "15" at bounding box center [403, 213] width 20 height 20
type input "[DATE]"
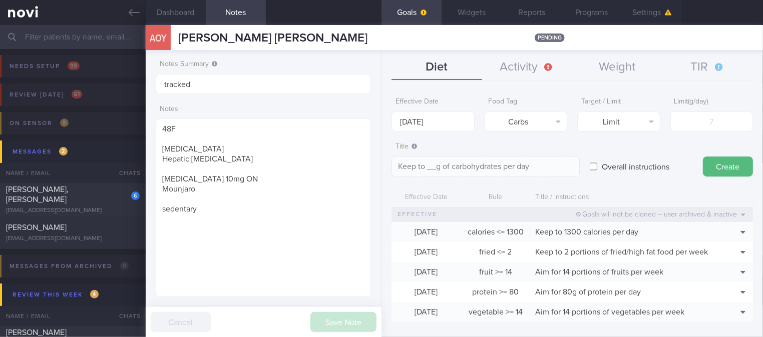
click at [701, 110] on div "Limit ( g/day )" at bounding box center [711, 112] width 83 height 39
click at [705, 121] on input "number" at bounding box center [711, 122] width 83 height 20
type input "2"
type textarea "Keep to 2g of carbohydrates per day"
type textarea "Keep to __g of carbohydrates per day"
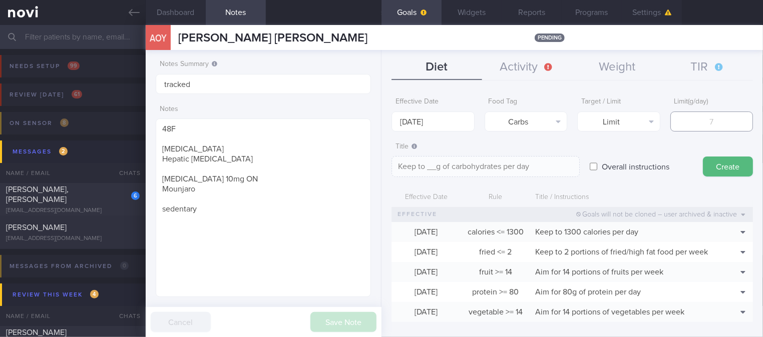
type input "1"
type textarea "Keep to 1g of carbohydrates per day"
type input "13"
type textarea "Keep to 13g of carbohydrates per day"
type input "130"
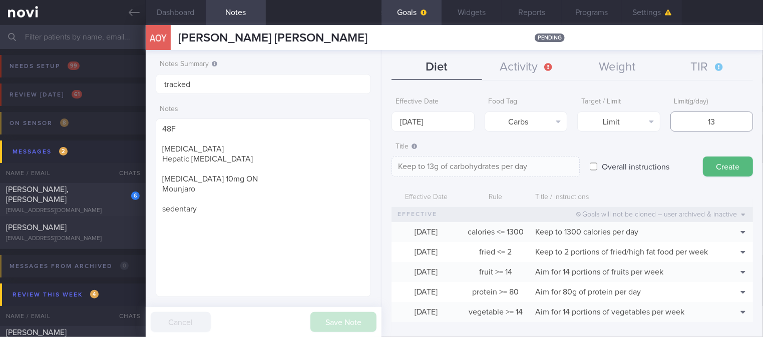
type textarea "Keep to 130g of carbohydrates per day"
type input "130"
click at [704, 170] on button "Create" at bounding box center [728, 167] width 50 height 20
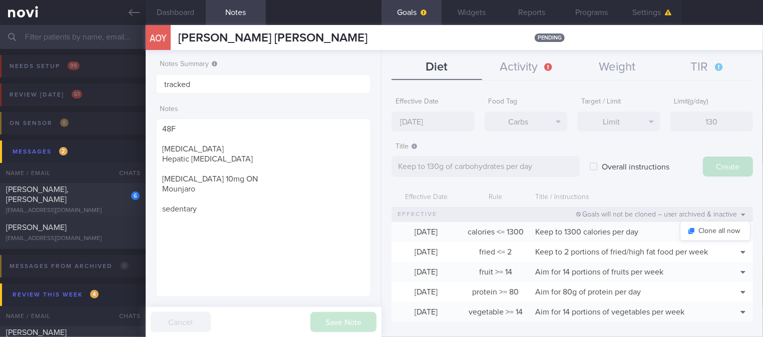
type input "[DATE]"
type textarea "Aim for ___ of ___"
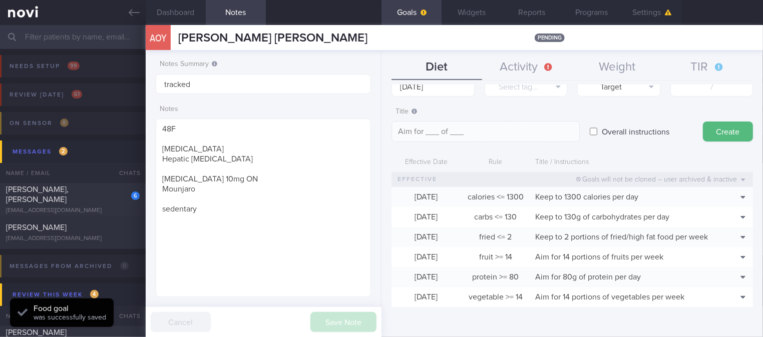
scroll to position [44, 0]
click at [529, 66] on button "Activity" at bounding box center [527, 67] width 90 height 25
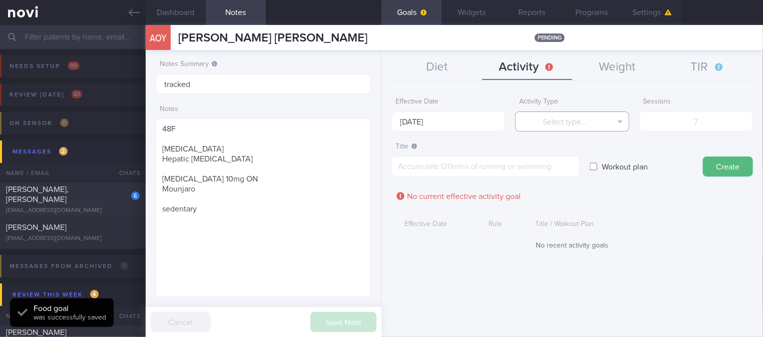
click at [574, 122] on button "Select type..." at bounding box center [572, 122] width 114 height 20
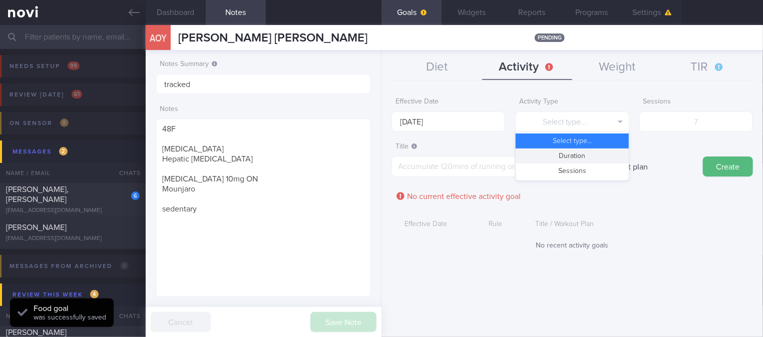
click at [577, 154] on button "Duration" at bounding box center [572, 156] width 113 height 15
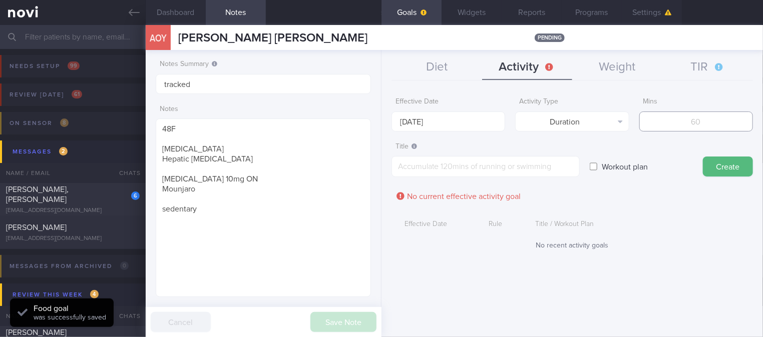
click at [702, 113] on input "number" at bounding box center [696, 122] width 114 height 20
type input "150"
click at [480, 114] on input "[DATE]" at bounding box center [448, 122] width 114 height 20
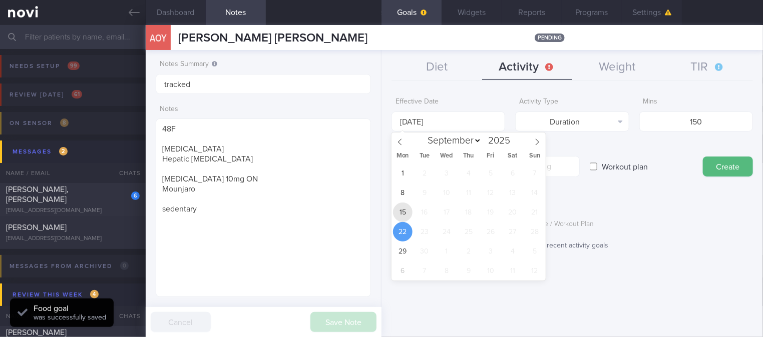
click at [398, 213] on span "15" at bounding box center [403, 213] width 20 height 20
type input "[DATE]"
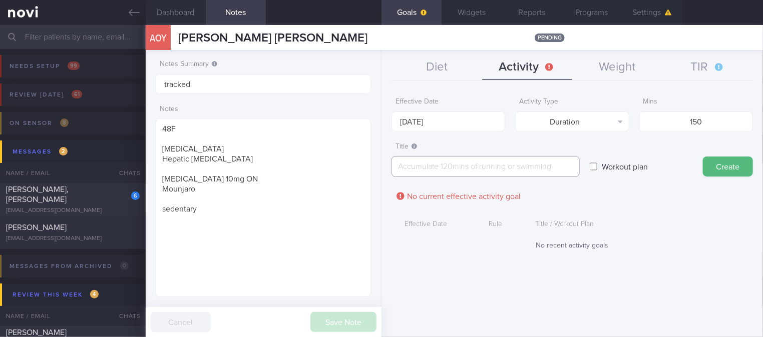
click at [488, 167] on textarea at bounding box center [485, 166] width 188 height 21
click at [496, 164] on textarea at bounding box center [485, 166] width 188 height 21
paste textarea "Aim for 150 mins moderate intensity aerobic training per week (brisk walking, j…"
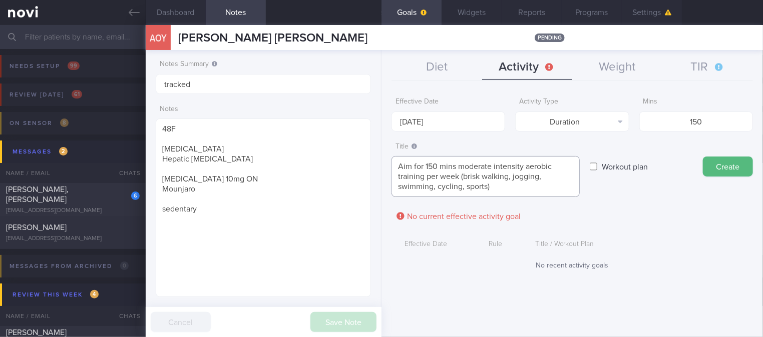
scroll to position [0, 0]
type textarea "Aim for 150 mins moderate intensity aerobic training per week (brisk walking, j…"
click at [747, 160] on button "Create" at bounding box center [728, 167] width 50 height 20
type input "[DATE]"
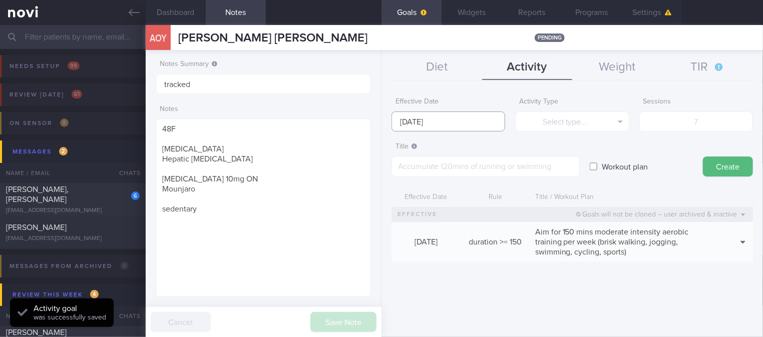
click at [449, 120] on input "[DATE]" at bounding box center [448, 122] width 114 height 20
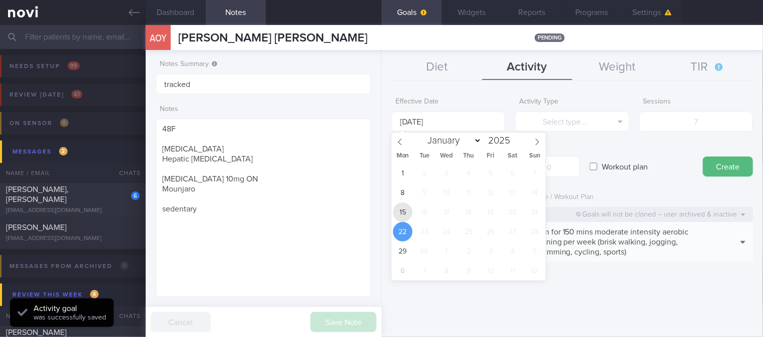
click at [407, 210] on span "15" at bounding box center [403, 213] width 20 height 20
type input "[DATE]"
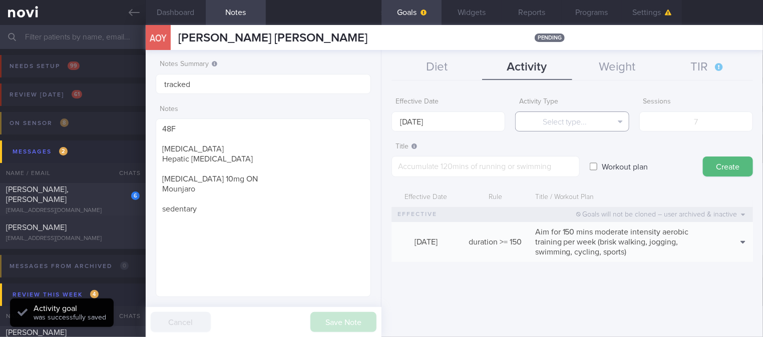
click at [603, 112] on button "Select type..." at bounding box center [572, 122] width 114 height 20
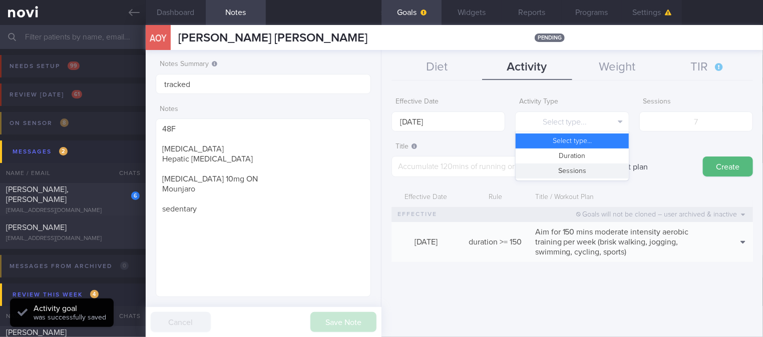
click at [592, 169] on button "Sessions" at bounding box center [572, 171] width 113 height 15
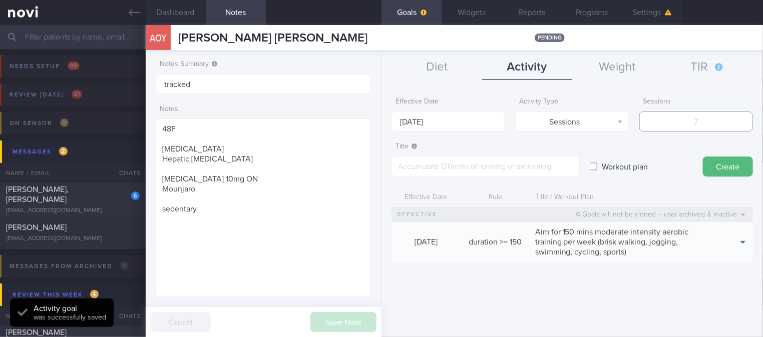
click at [720, 126] on input "number" at bounding box center [696, 122] width 114 height 20
type input "2"
click at [444, 170] on textarea at bounding box center [485, 166] width 188 height 21
click at [538, 172] on textarea at bounding box center [485, 166] width 188 height 21
paste textarea "Aim for at least 2 strength training sessions per week *Body Weight Exercises -…"
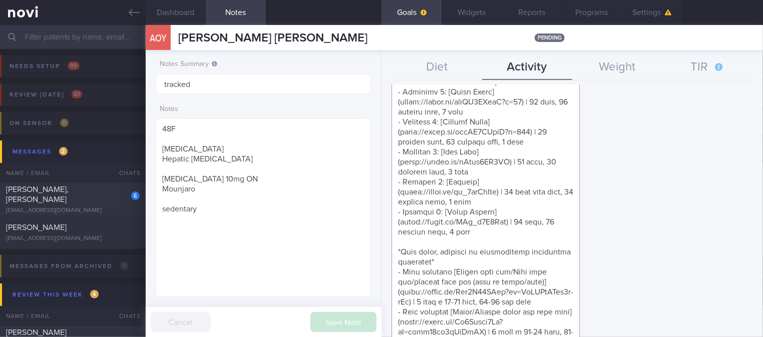
scroll to position [333, 0]
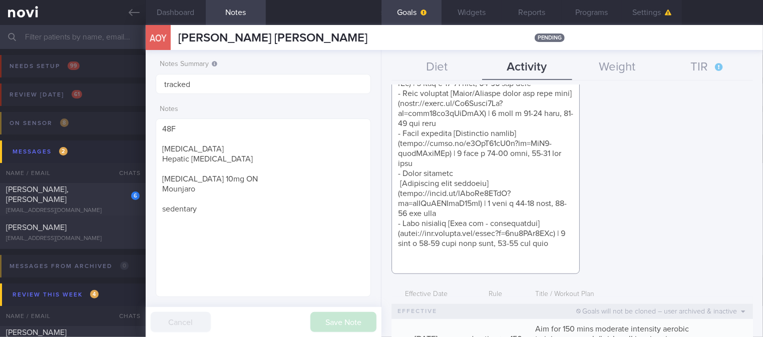
click at [521, 257] on textarea at bounding box center [485, 49] width 188 height 452
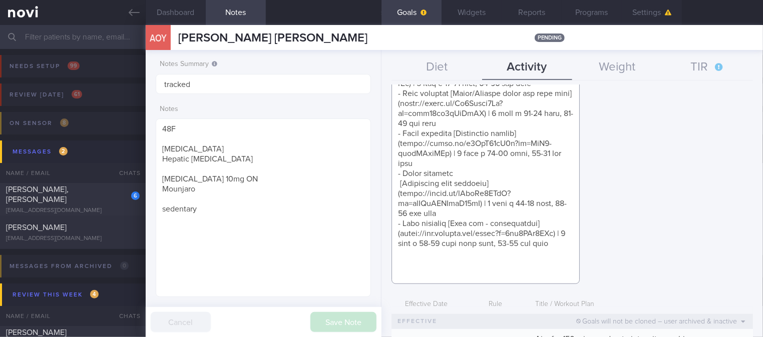
paste textarea "*Youtube Channels* - [Growingananas]([URL][DOMAIN_NAME]) - [Blogilates]([URL][D…"
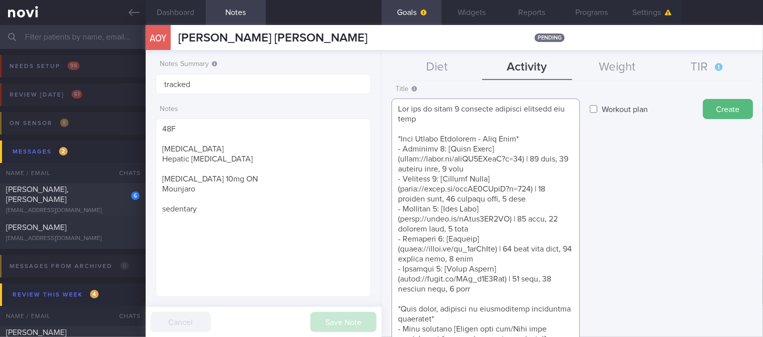
scroll to position [0, 0]
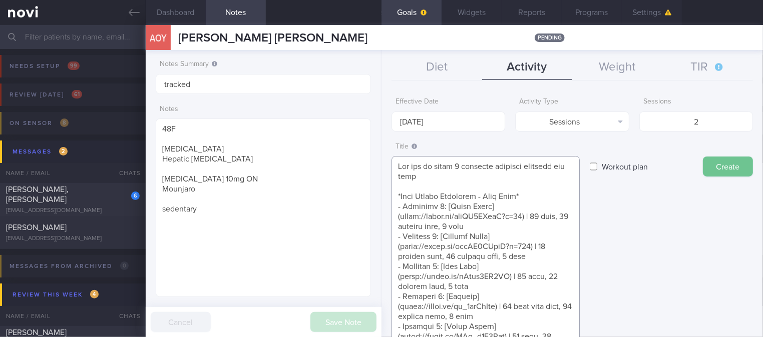
type textarea "Aim for at least 2 strength training sessions per week *Body Weight Exercises -…"
click at [709, 164] on button "Create" at bounding box center [728, 167] width 50 height 20
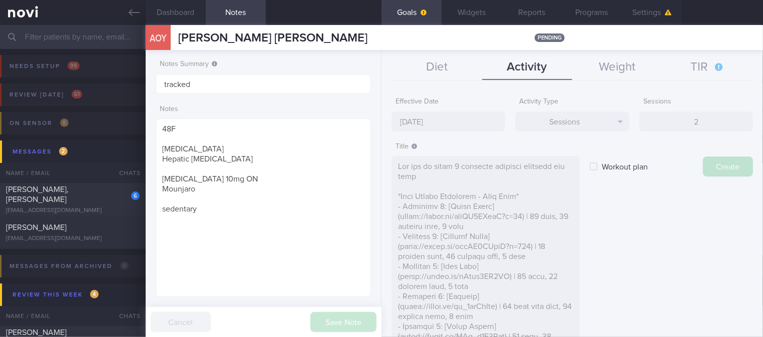
type input "[DATE]"
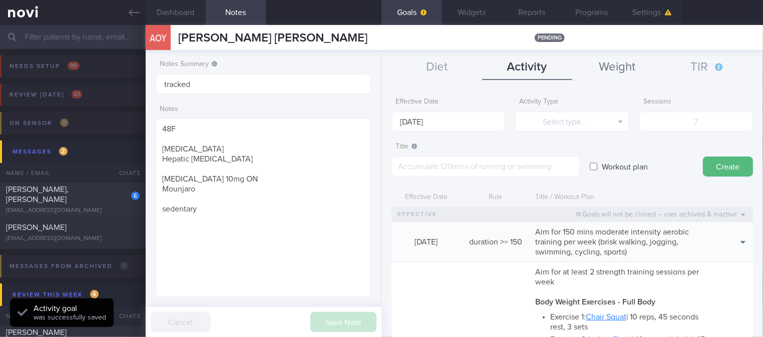
click at [625, 63] on button "Weight" at bounding box center [617, 67] width 90 height 25
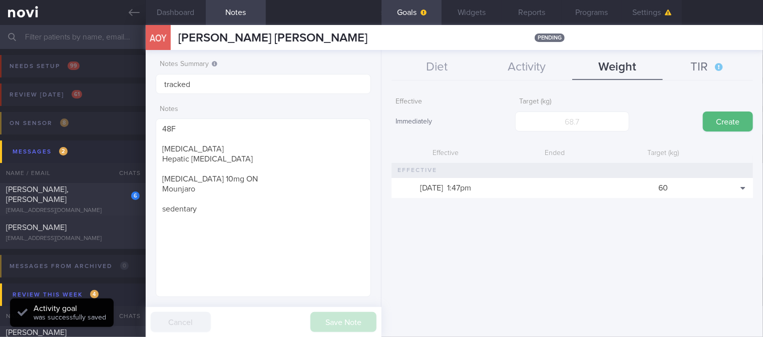
click at [717, 71] on button "TIR" at bounding box center [708, 67] width 90 height 25
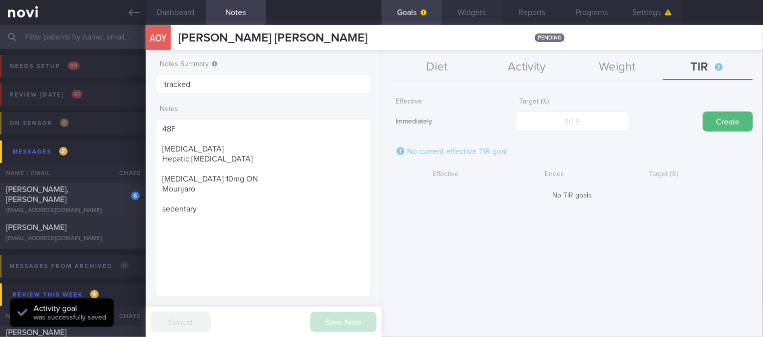
click at [459, 13] on button "Widgets" at bounding box center [472, 12] width 60 height 25
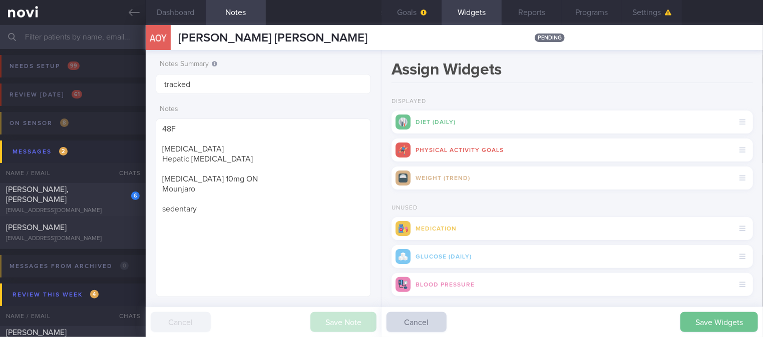
click at [740, 321] on button "Save Widgets" at bounding box center [719, 322] width 78 height 20
